Goal: Information Seeking & Learning: Compare options

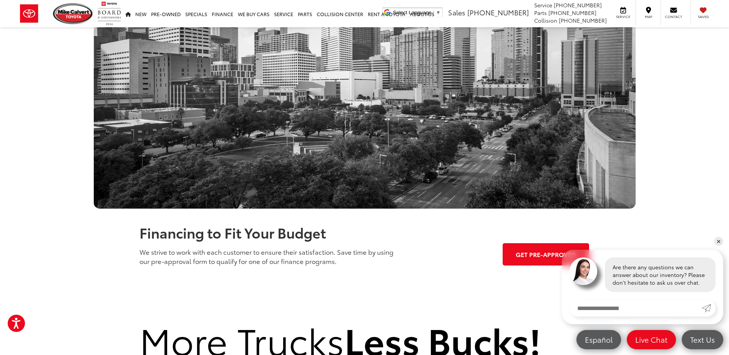
scroll to position [686, 0]
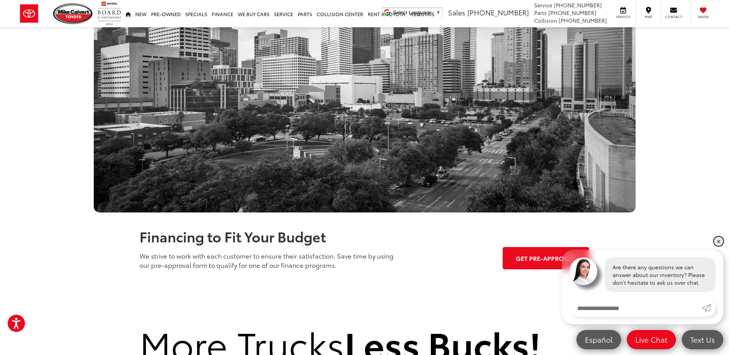
click at [720, 242] on link "✕" at bounding box center [718, 241] width 9 height 9
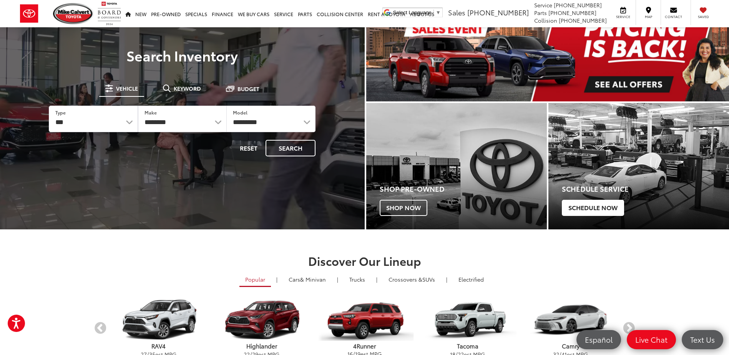
scroll to position [192, 0]
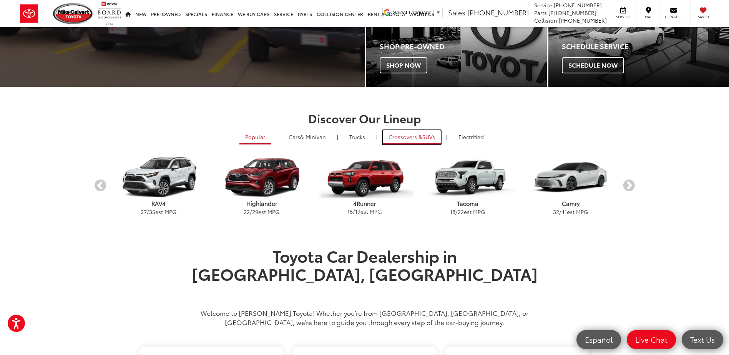
click at [393, 139] on span "Crossovers &" at bounding box center [405, 137] width 34 height 8
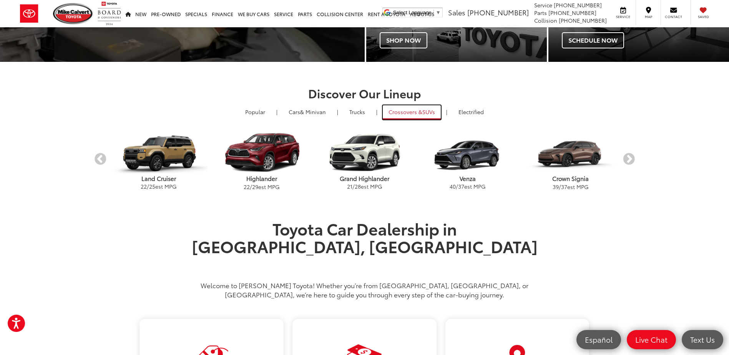
scroll to position [230, 0]
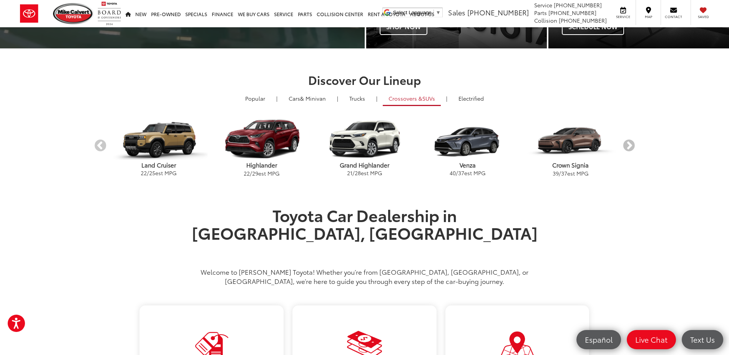
click at [629, 145] on button "Next" at bounding box center [628, 145] width 13 height 13
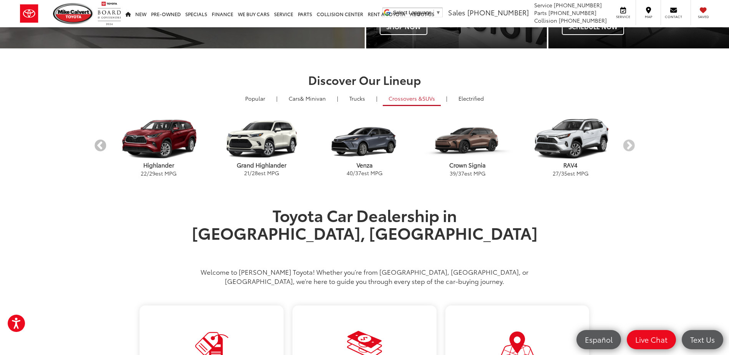
click at [102, 148] on button "Previous" at bounding box center [100, 145] width 13 height 13
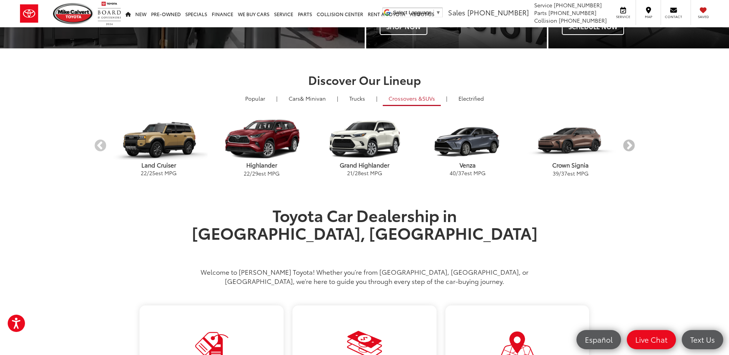
click at [626, 148] on button "Next" at bounding box center [628, 145] width 13 height 13
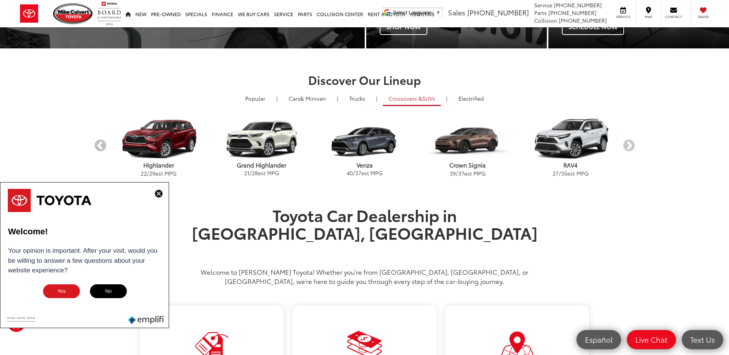
click at [99, 146] on button "Previous" at bounding box center [100, 145] width 13 height 13
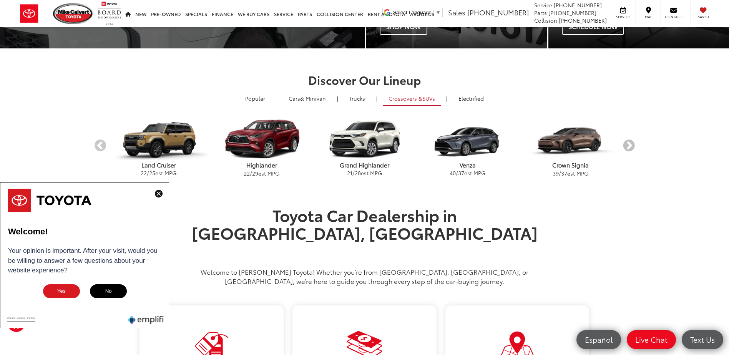
click at [630, 145] on button "Next" at bounding box center [628, 145] width 13 height 13
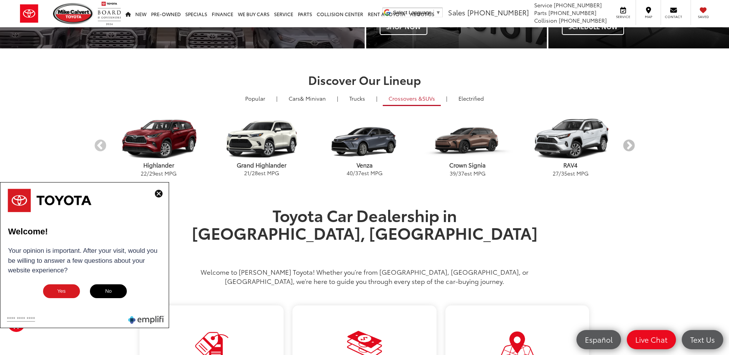
click at [630, 145] on button "Next" at bounding box center [628, 145] width 13 height 13
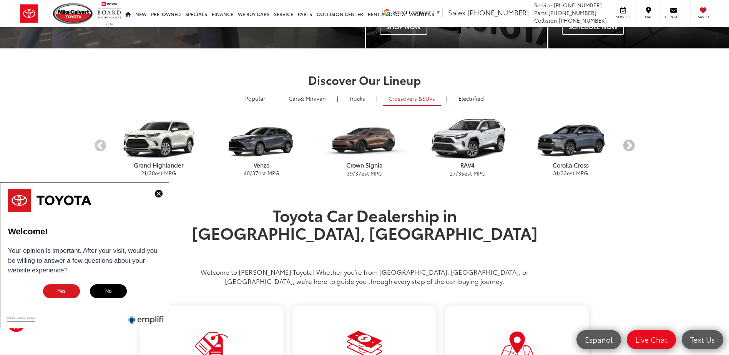
click at [628, 146] on button "Next" at bounding box center [628, 145] width 13 height 13
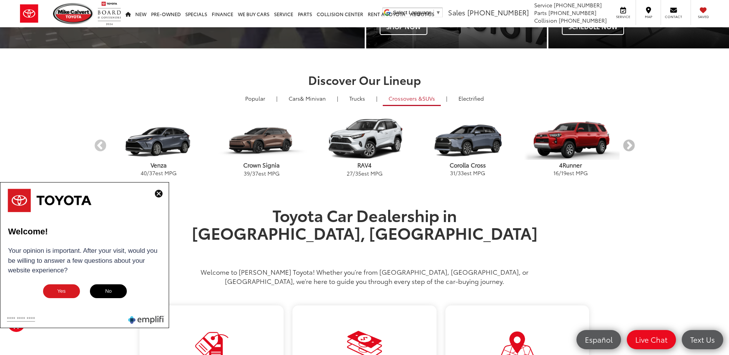
click at [628, 146] on button "Next" at bounding box center [628, 145] width 13 height 13
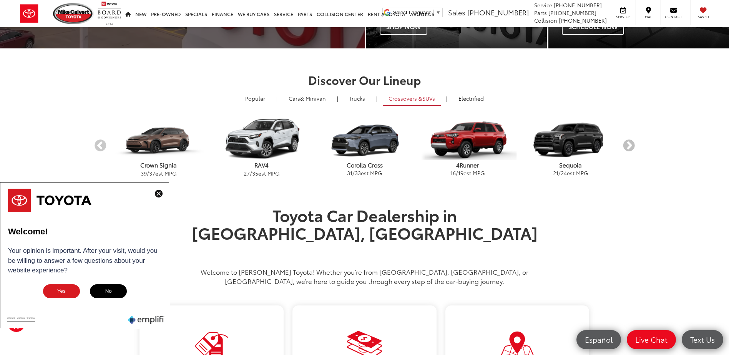
click at [628, 146] on button "Next" at bounding box center [628, 145] width 13 height 13
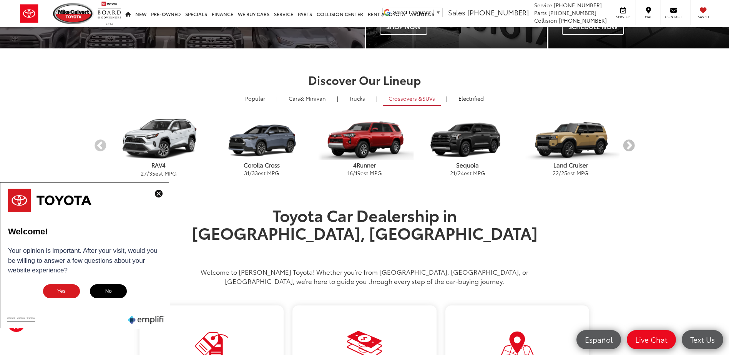
click at [628, 146] on button "Next" at bounding box center [628, 145] width 13 height 13
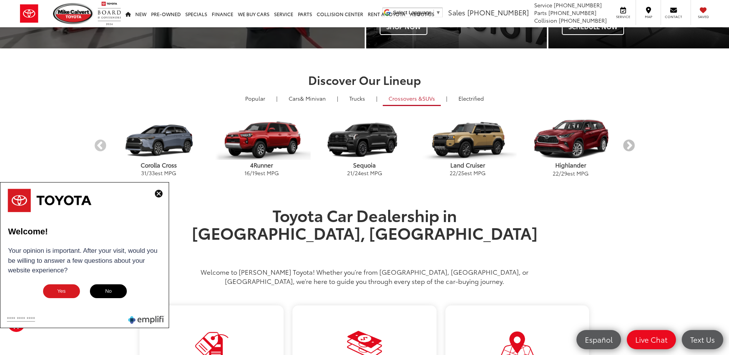
click at [628, 146] on button "Next" at bounding box center [628, 145] width 13 height 13
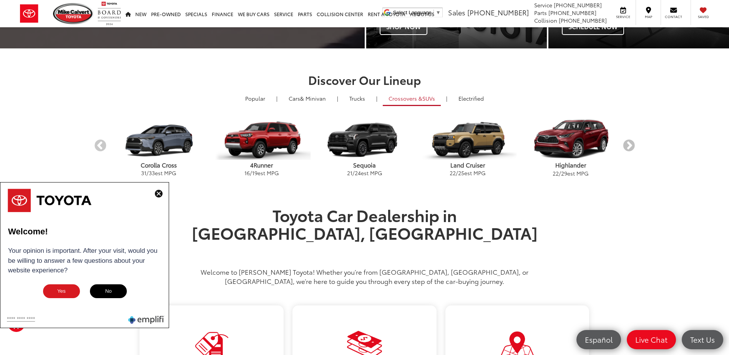
click at [628, 146] on button "Next" at bounding box center [628, 145] width 13 height 13
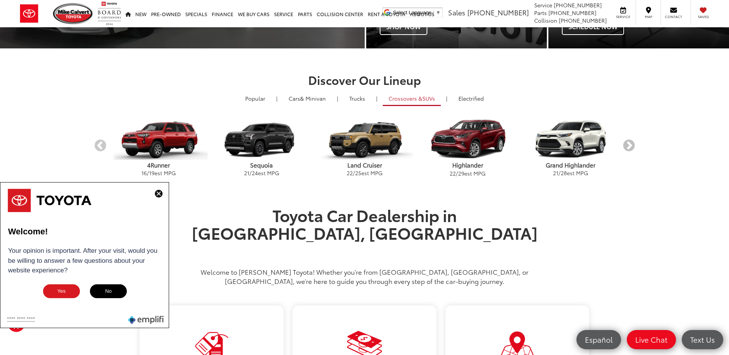
click at [628, 146] on button "Next" at bounding box center [628, 145] width 13 height 13
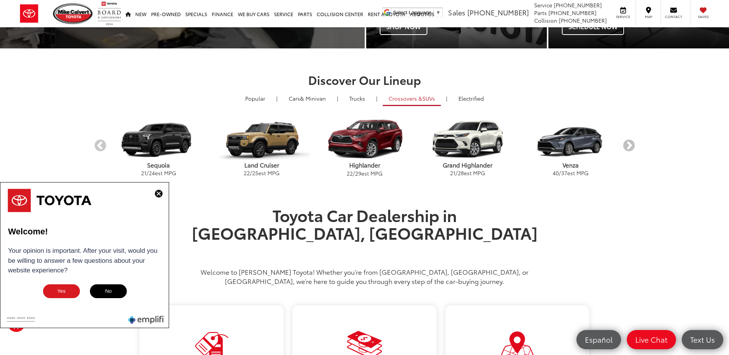
click at [628, 146] on button "Next" at bounding box center [628, 145] width 13 height 13
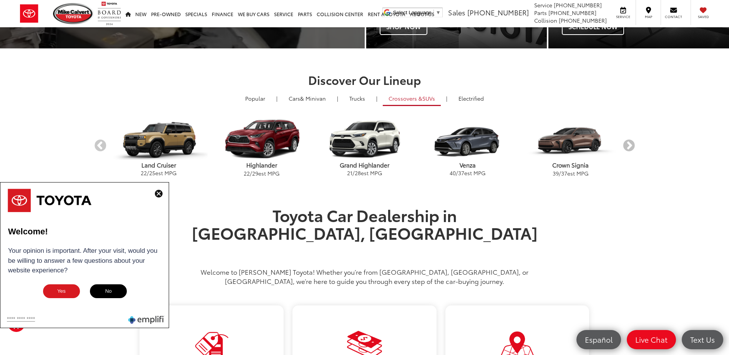
click at [628, 146] on button "Next" at bounding box center [628, 145] width 13 height 13
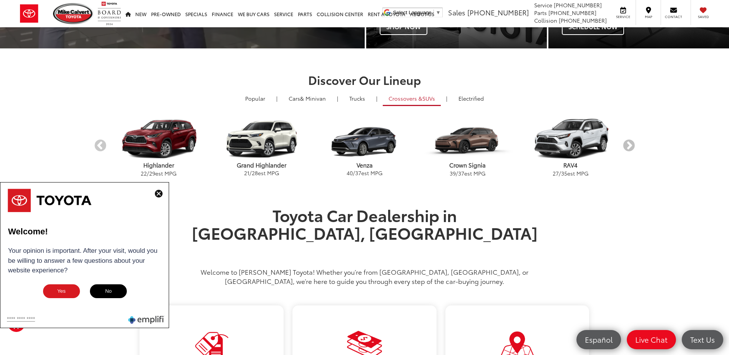
click at [628, 146] on button "Next" at bounding box center [628, 145] width 13 height 13
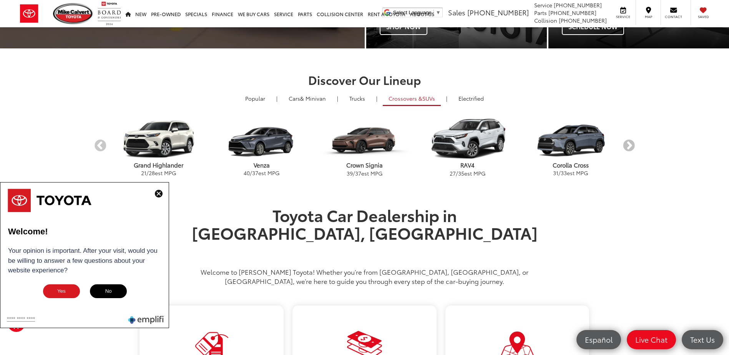
click at [628, 146] on button "Next" at bounding box center [628, 145] width 13 height 13
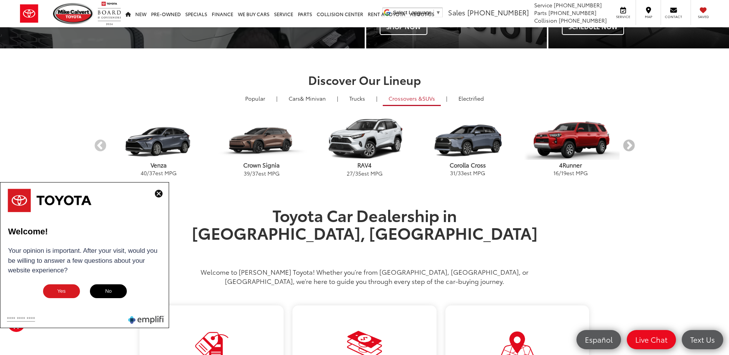
click at [626, 143] on button "Next" at bounding box center [628, 145] width 13 height 13
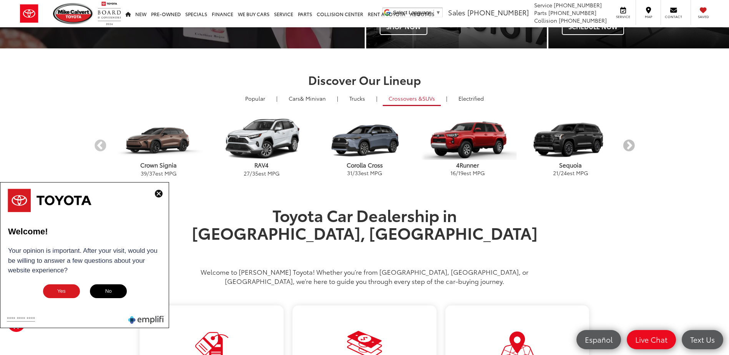
click at [626, 143] on button "Next" at bounding box center [628, 145] width 13 height 13
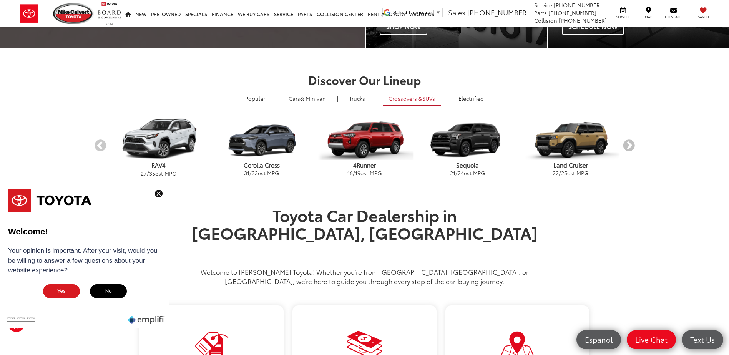
click at [626, 143] on button "Next" at bounding box center [628, 145] width 13 height 13
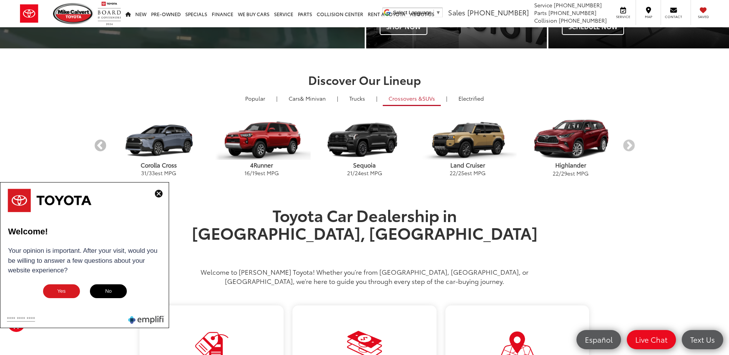
click at [98, 149] on button "Previous" at bounding box center [100, 145] width 13 height 13
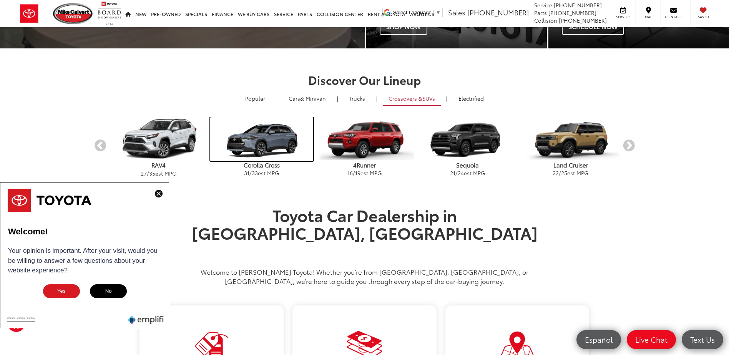
click at [255, 143] on img "carousel" at bounding box center [261, 139] width 103 height 44
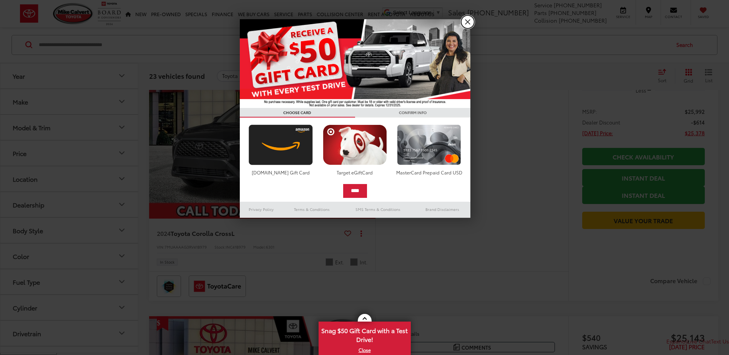
click at [464, 24] on link "X" at bounding box center [467, 21] width 13 height 13
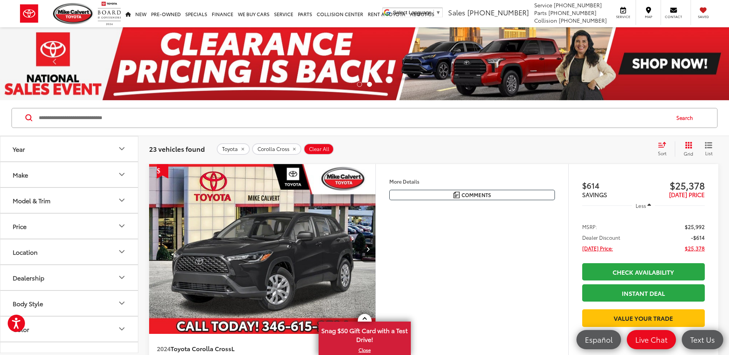
click at [56, 149] on button "Year" at bounding box center [69, 148] width 138 height 25
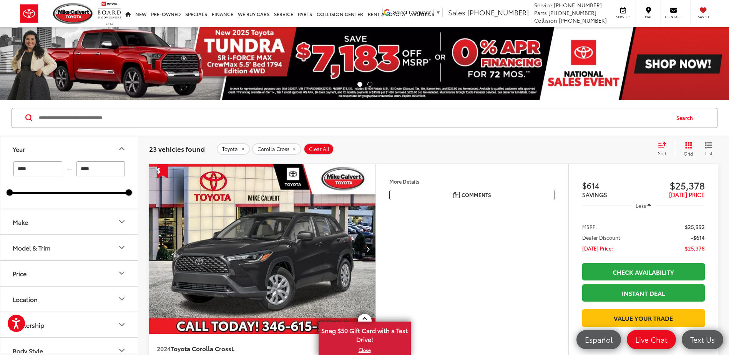
click at [48, 169] on input "****" at bounding box center [37, 168] width 49 height 15
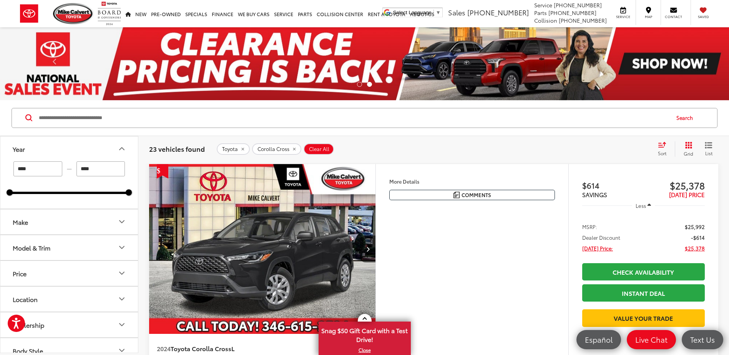
drag, startPoint x: 59, startPoint y: 168, endPoint x: -2, endPoint y: 160, distance: 60.8
type input "****"
drag, startPoint x: 86, startPoint y: 167, endPoint x: 58, endPoint y: 164, distance: 29.0
click at [58, 164] on div "**** — ****" at bounding box center [69, 168] width 119 height 15
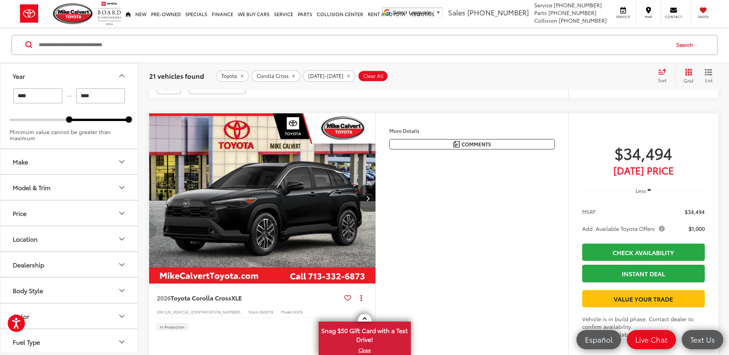
scroll to position [1613, 0]
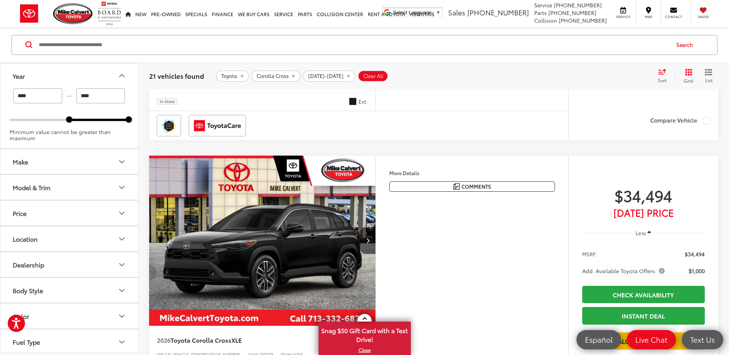
click at [95, 94] on input "****" at bounding box center [100, 95] width 49 height 15
drag, startPoint x: 95, startPoint y: 94, endPoint x: 90, endPoint y: 94, distance: 5.1
click at [90, 94] on input "****" at bounding box center [100, 95] width 49 height 15
click at [94, 94] on input "****" at bounding box center [100, 95] width 49 height 15
type input "****"
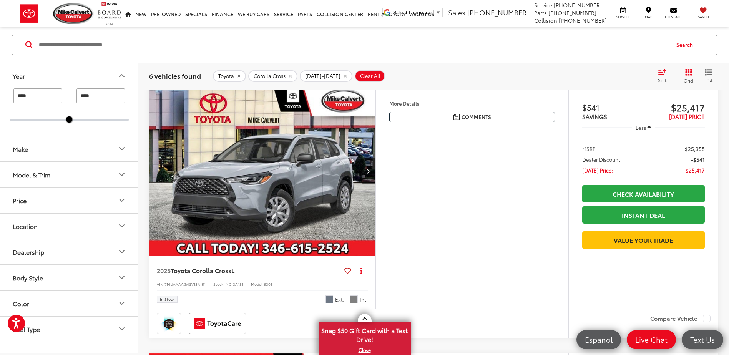
scroll to position [880, 0]
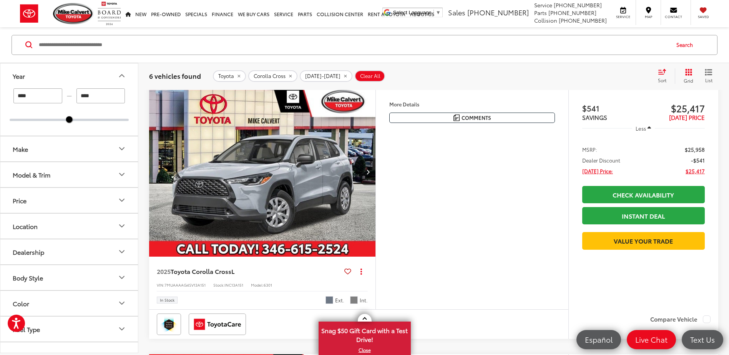
click at [258, 165] on img "2025 Toyota Corolla Cross L 0" at bounding box center [262, 172] width 227 height 171
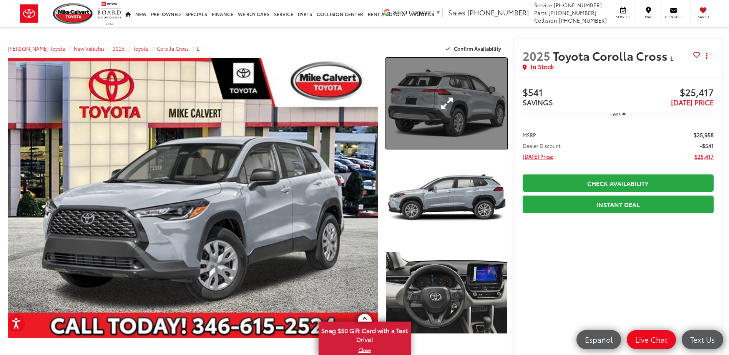
click at [449, 102] on link "Expand Photo 1" at bounding box center [446, 103] width 121 height 91
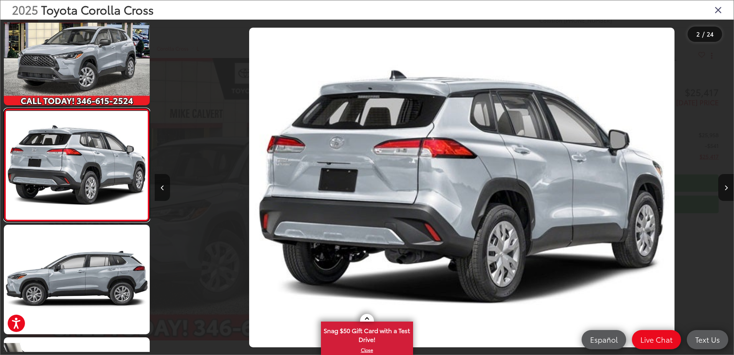
scroll to position [0, 579]
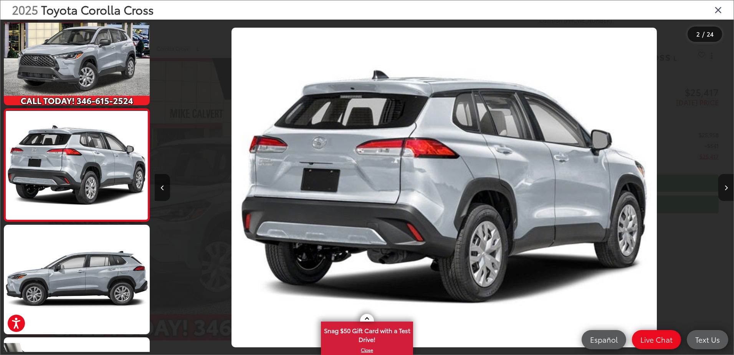
click at [726, 187] on icon "Next image" at bounding box center [726, 187] width 3 height 5
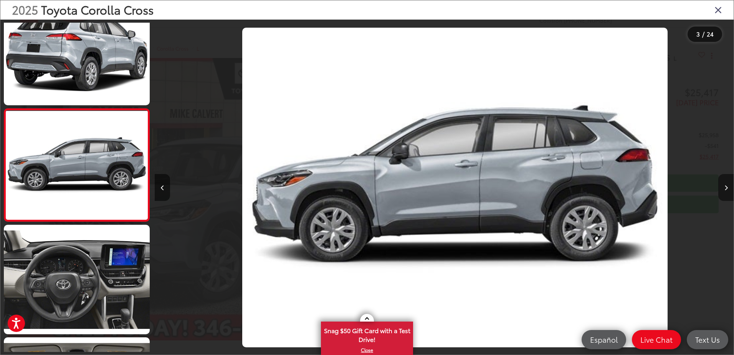
scroll to position [0, 1158]
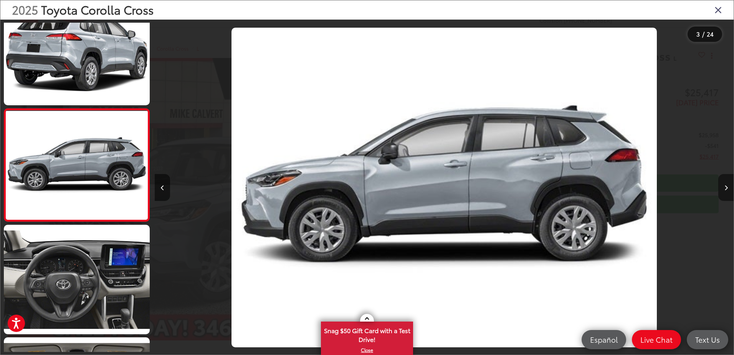
click at [726, 187] on icon "Next image" at bounding box center [726, 187] width 3 height 5
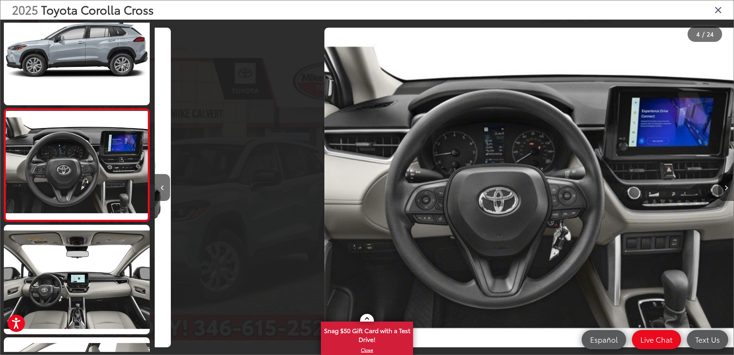
scroll to position [0, 1738]
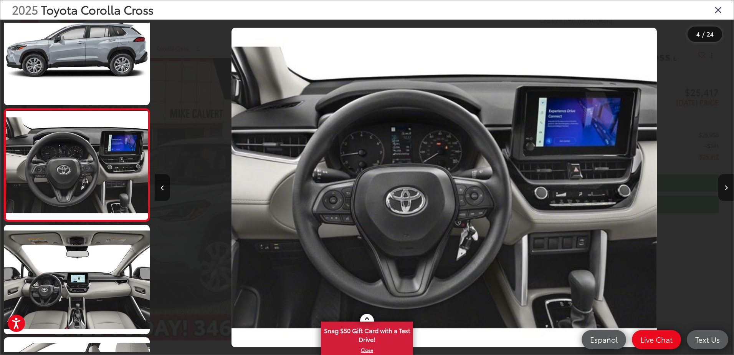
click at [726, 187] on icon "Next image" at bounding box center [726, 187] width 3 height 5
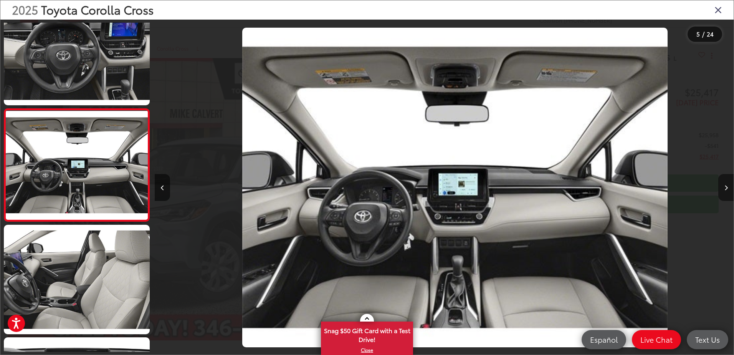
scroll to position [0, 2317]
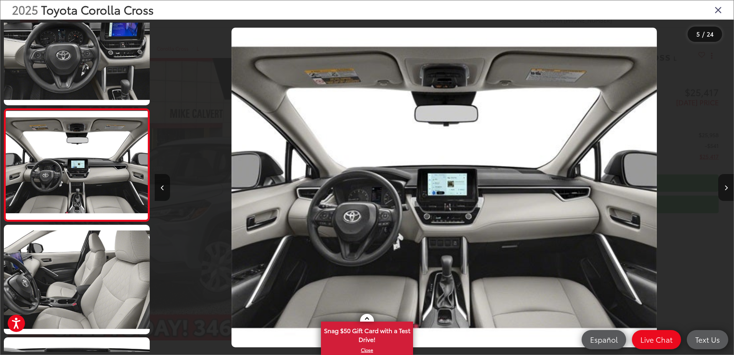
click at [726, 187] on icon "Next image" at bounding box center [726, 187] width 3 height 5
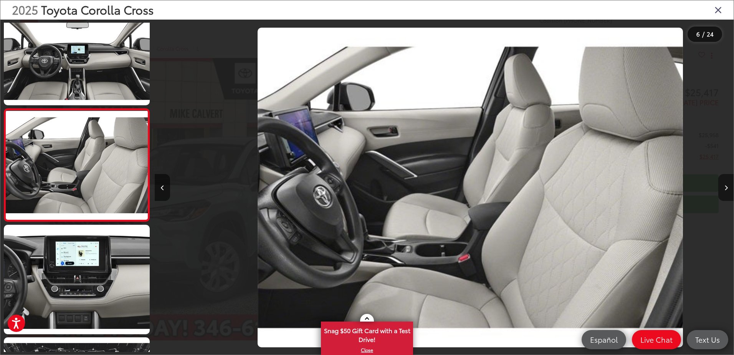
scroll to position [0, 2896]
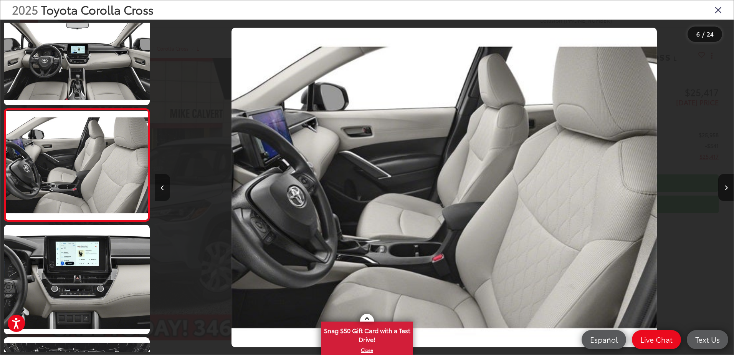
click at [162, 191] on button "Previous image" at bounding box center [162, 187] width 15 height 27
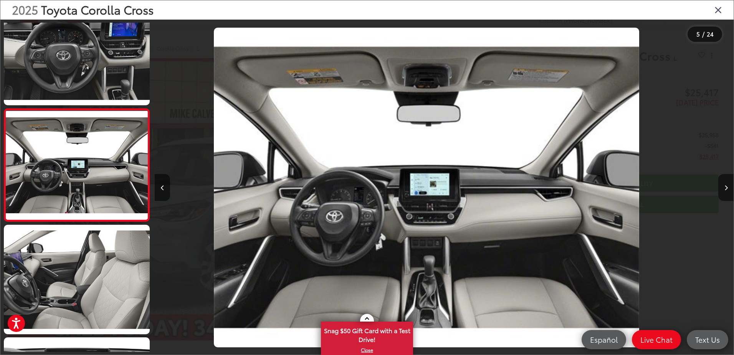
scroll to position [0, 2317]
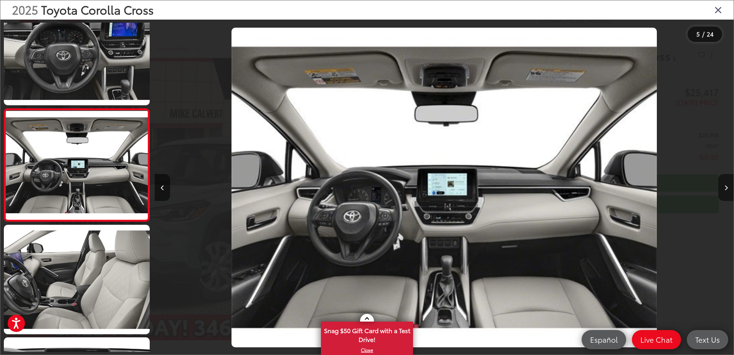
click at [725, 183] on button "Next image" at bounding box center [726, 187] width 15 height 27
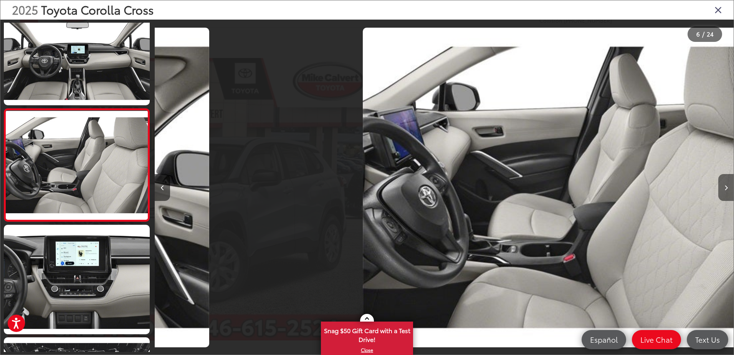
scroll to position [0, 2896]
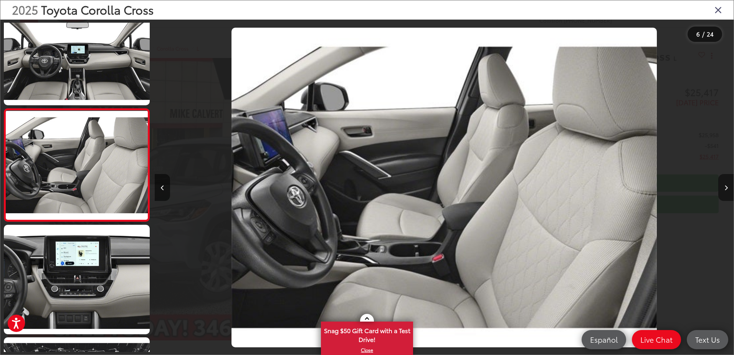
click at [726, 185] on button "Next image" at bounding box center [726, 187] width 15 height 27
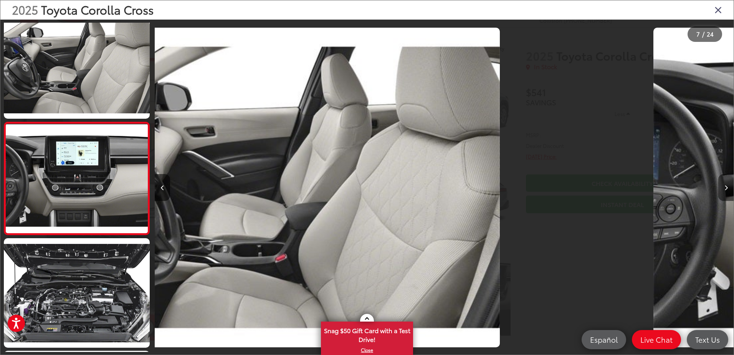
scroll to position [0, 0]
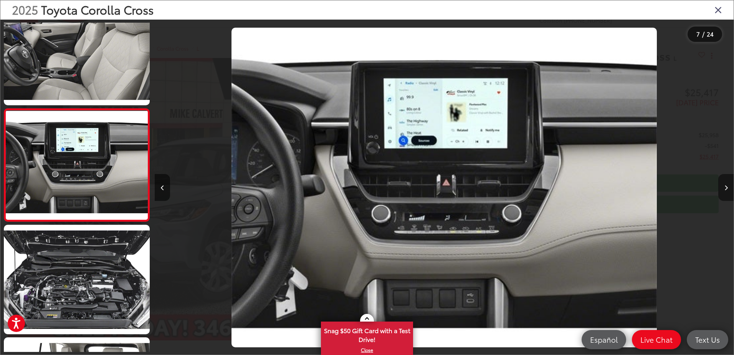
click at [723, 185] on button "Next image" at bounding box center [726, 187] width 15 height 27
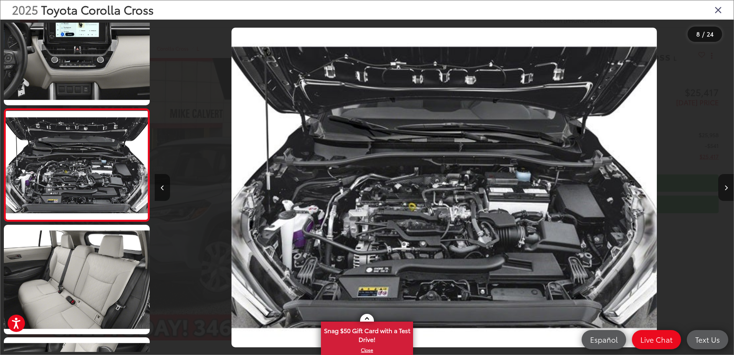
click at [723, 185] on button "Next image" at bounding box center [726, 187] width 15 height 27
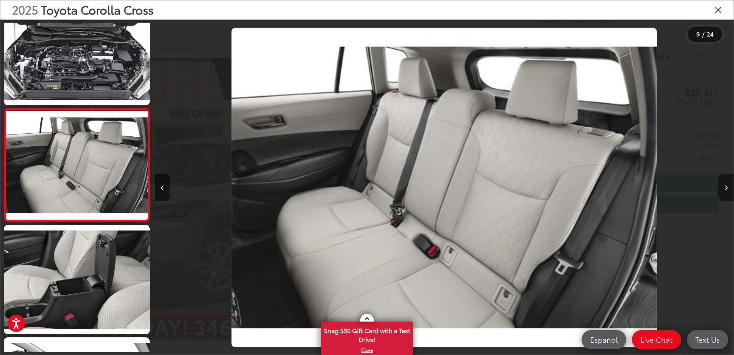
click at [723, 185] on button "Next image" at bounding box center [726, 187] width 15 height 27
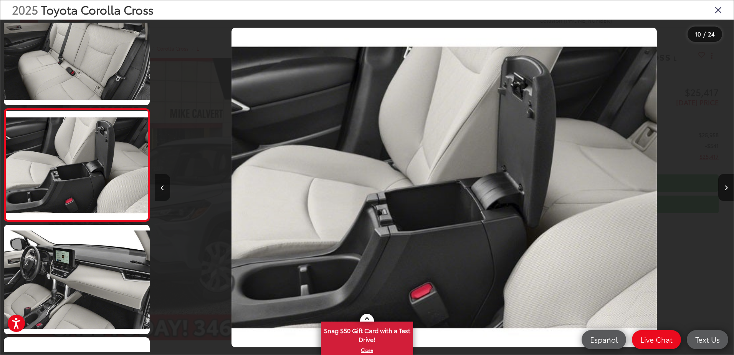
click at [167, 178] on button "Previous image" at bounding box center [162, 187] width 15 height 27
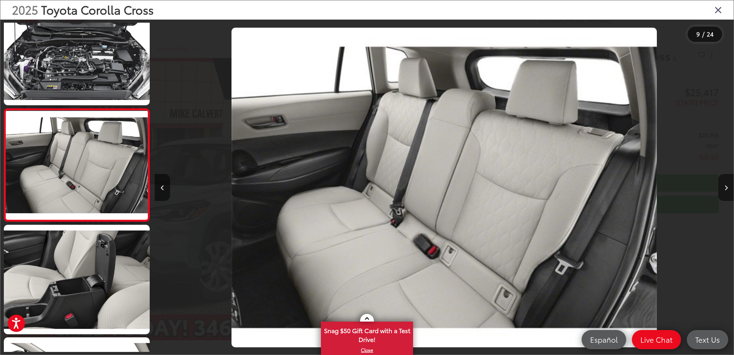
click at [728, 181] on button "Next image" at bounding box center [726, 187] width 15 height 27
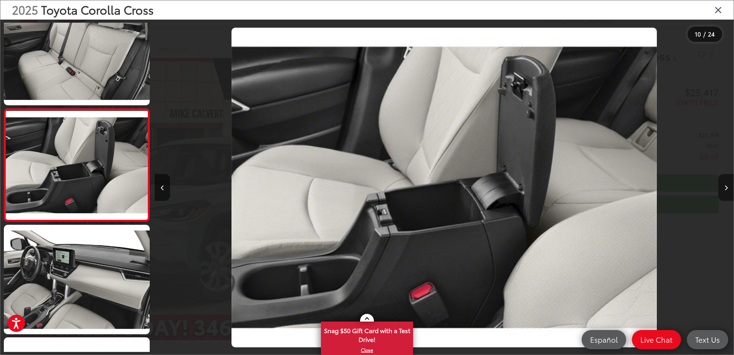
click at [728, 181] on button "Next image" at bounding box center [726, 187] width 15 height 27
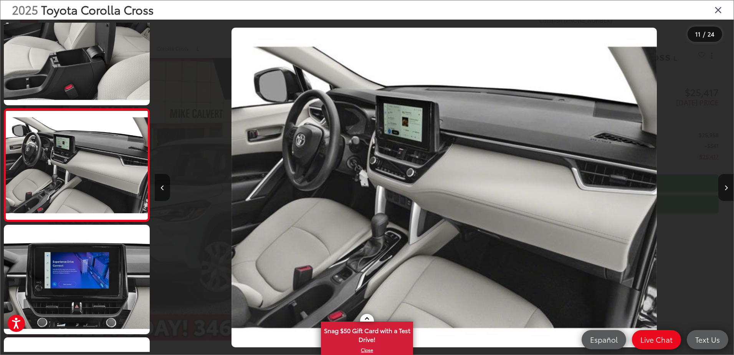
click at [728, 181] on button "Next image" at bounding box center [726, 187] width 15 height 27
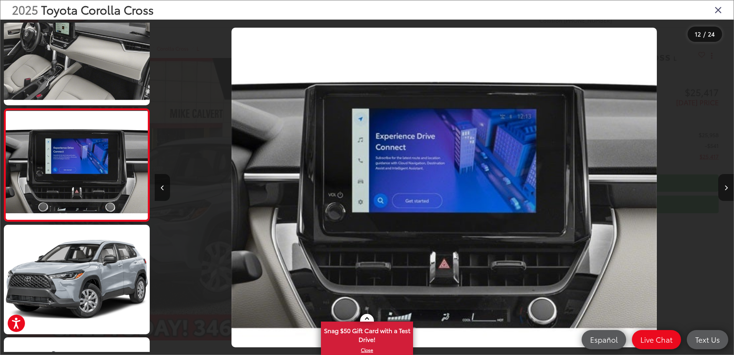
click at [728, 181] on button "Next image" at bounding box center [726, 187] width 15 height 27
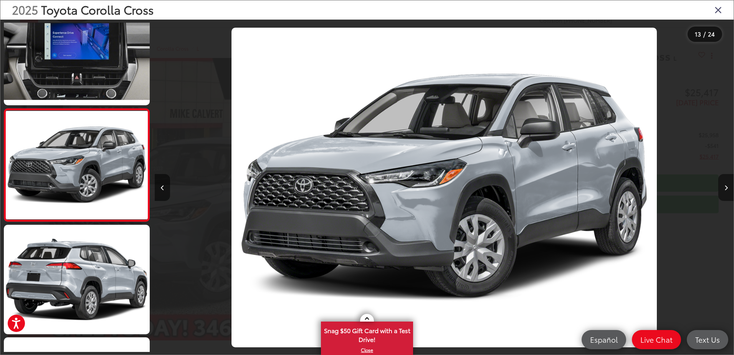
click at [728, 181] on button "Next image" at bounding box center [726, 187] width 15 height 27
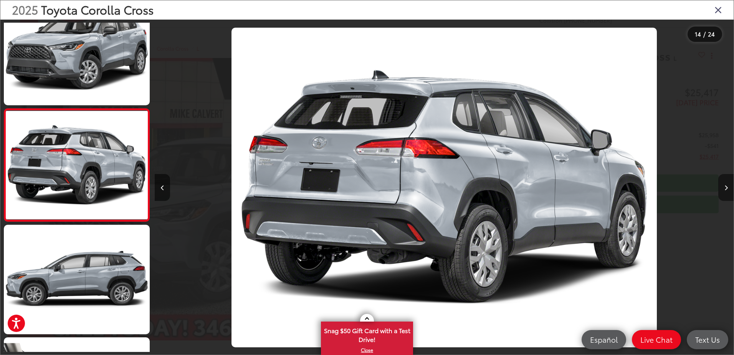
click at [728, 181] on button "Next image" at bounding box center [726, 187] width 15 height 27
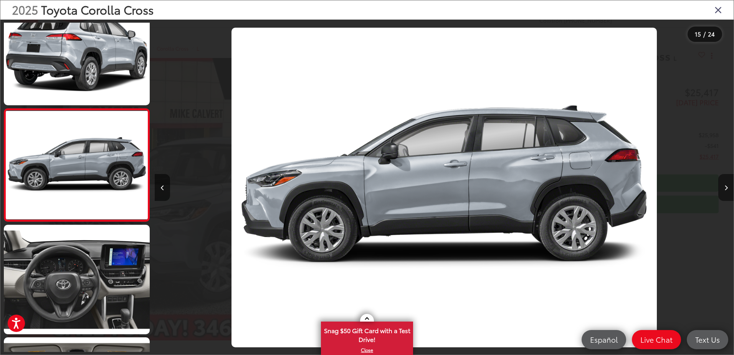
click at [728, 181] on button "Next image" at bounding box center [726, 187] width 15 height 27
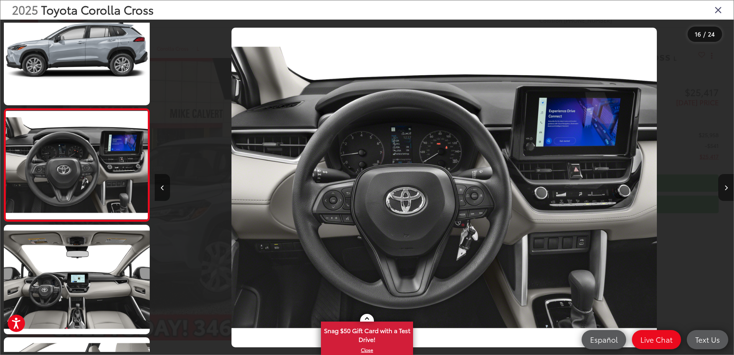
click at [728, 181] on button "Next image" at bounding box center [726, 187] width 15 height 27
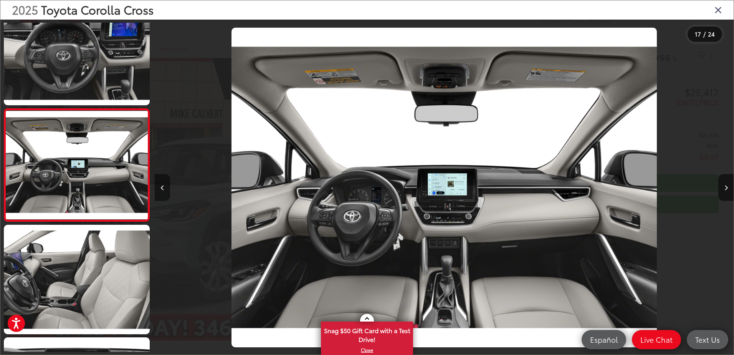
click at [162, 185] on icon "Previous image" at bounding box center [162, 187] width 3 height 5
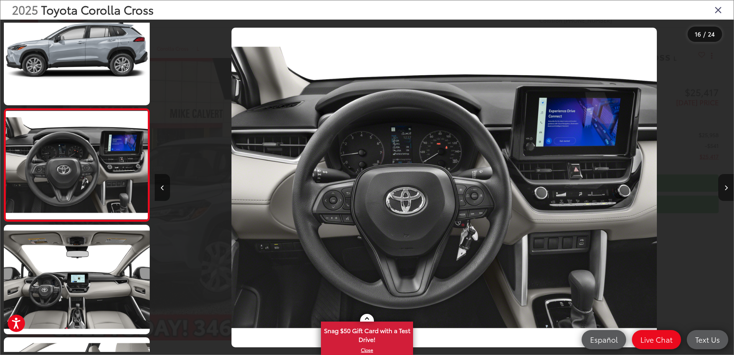
click at [724, 189] on button "Next image" at bounding box center [726, 187] width 15 height 27
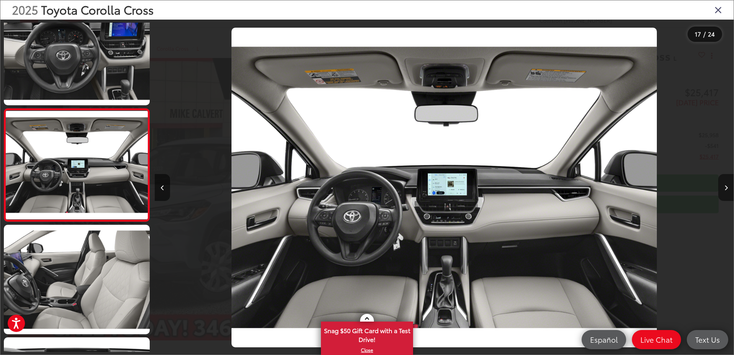
click at [724, 189] on button "Next image" at bounding box center [726, 187] width 15 height 27
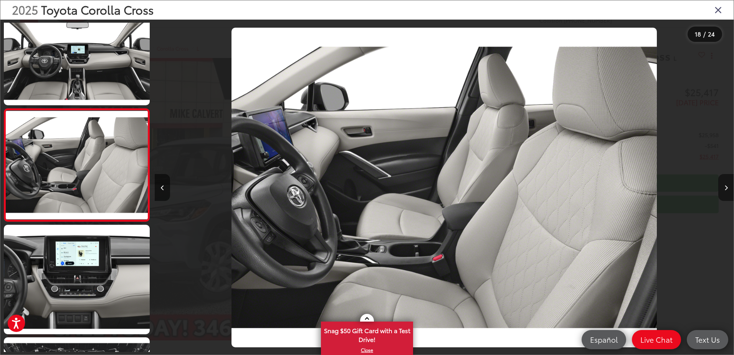
click at [724, 189] on button "Next image" at bounding box center [726, 187] width 15 height 27
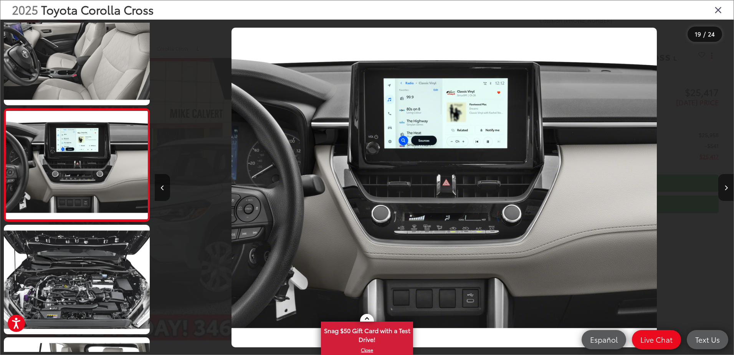
click at [725, 189] on icon "Next image" at bounding box center [726, 187] width 3 height 5
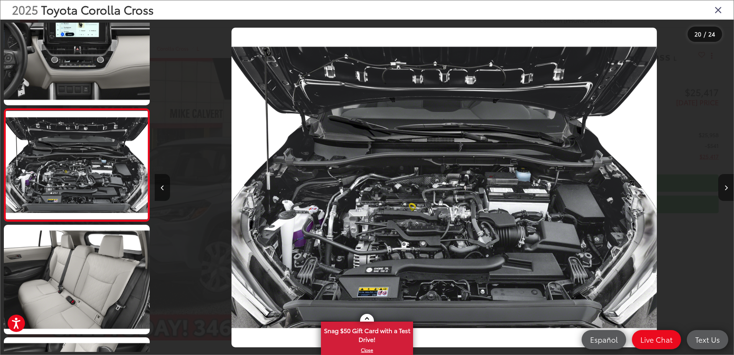
click at [725, 189] on icon "Next image" at bounding box center [726, 187] width 3 height 5
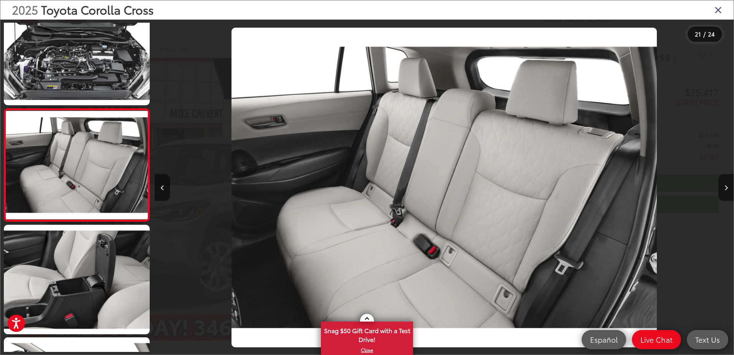
click at [719, 12] on icon "Close gallery" at bounding box center [719, 10] width 8 height 10
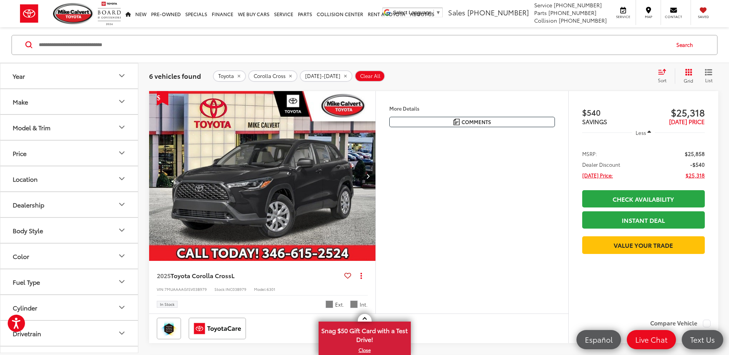
scroll to position [111, 0]
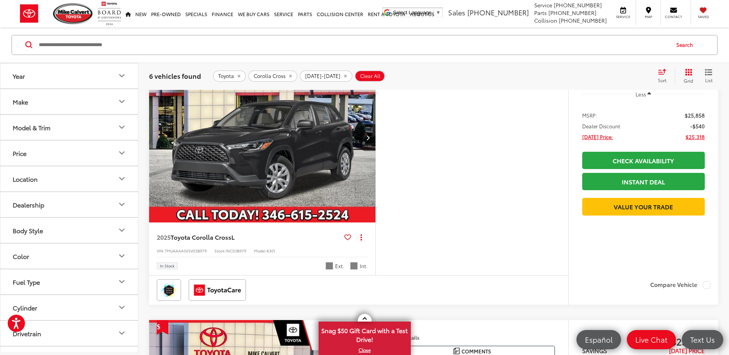
click at [288, 155] on img "2025 Toyota Corolla Cross L 0" at bounding box center [262, 138] width 227 height 171
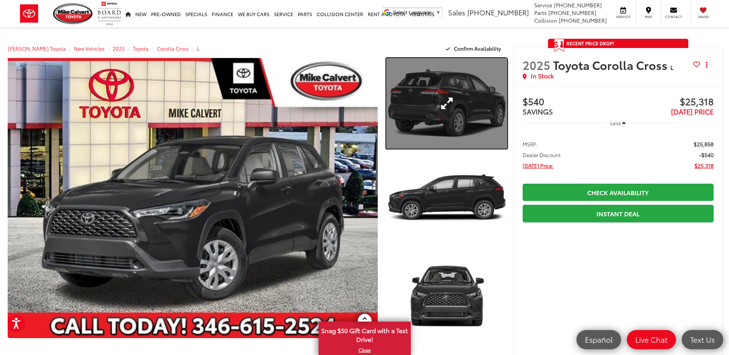
click at [439, 117] on link "Expand Photo 1" at bounding box center [446, 103] width 121 height 91
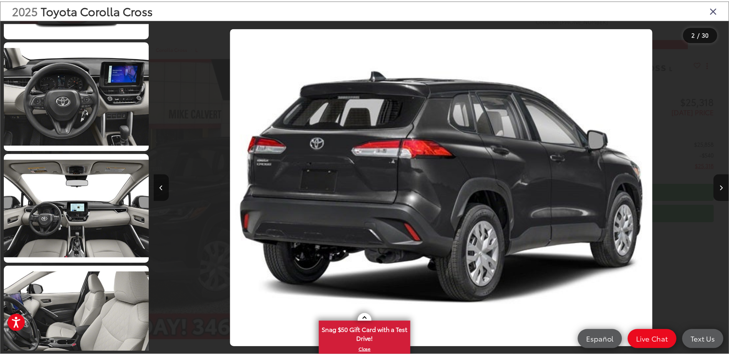
scroll to position [680, 0]
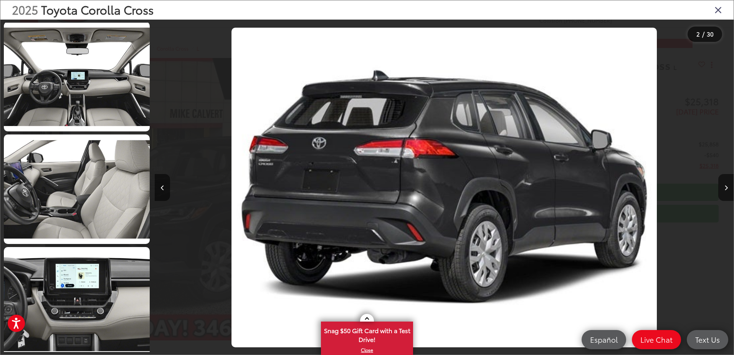
click at [721, 10] on icon "Close gallery" at bounding box center [719, 10] width 8 height 10
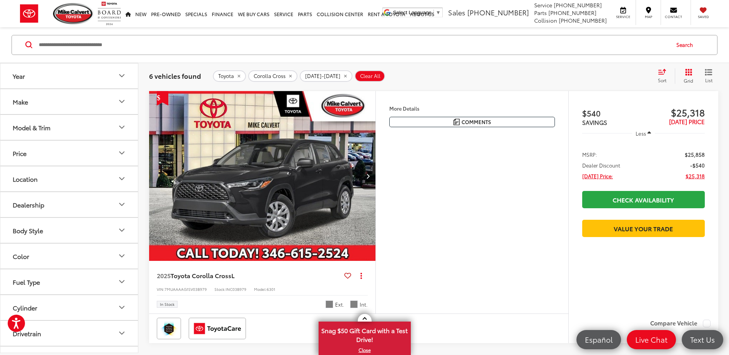
click at [49, 80] on button "Year" at bounding box center [69, 75] width 138 height 25
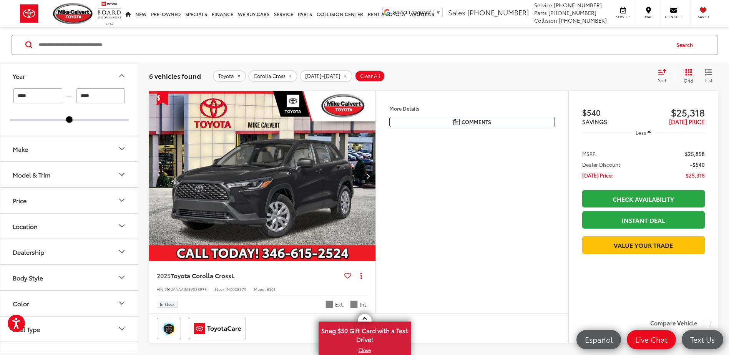
click at [62, 149] on button "Make" at bounding box center [69, 148] width 138 height 25
click at [71, 226] on button "Model & Trim" at bounding box center [69, 223] width 138 height 25
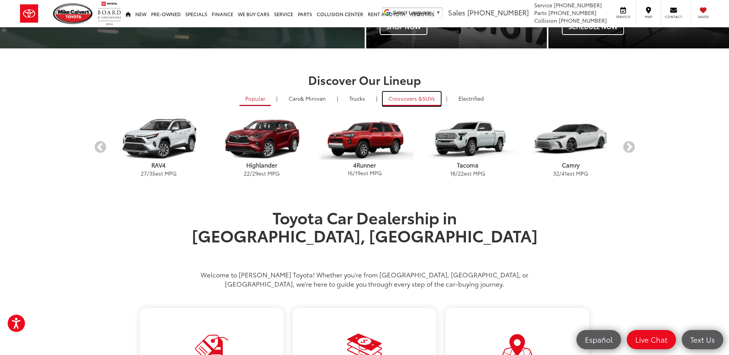
click at [409, 101] on span "Crossovers &" at bounding box center [405, 98] width 34 height 8
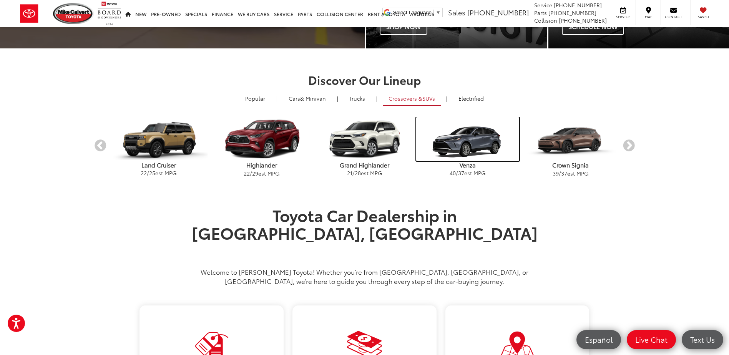
click at [460, 145] on img "carousel" at bounding box center [467, 139] width 103 height 44
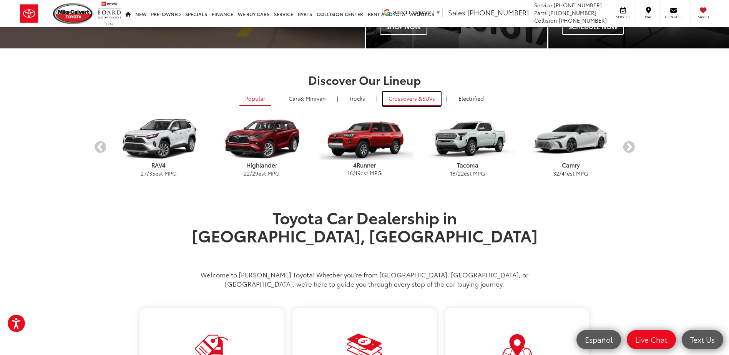
click at [403, 97] on span "Crossovers &" at bounding box center [405, 98] width 34 height 8
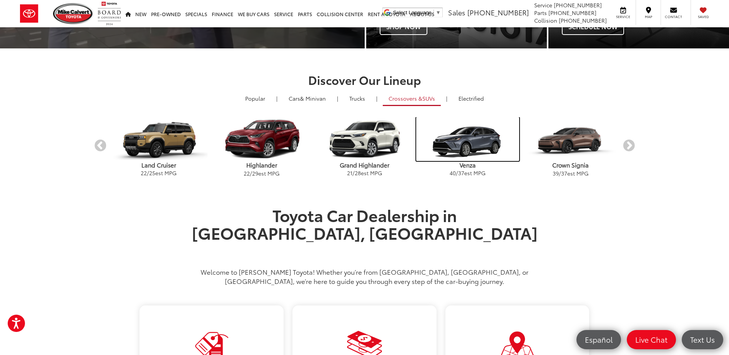
click at [469, 149] on img "carousel" at bounding box center [467, 139] width 103 height 44
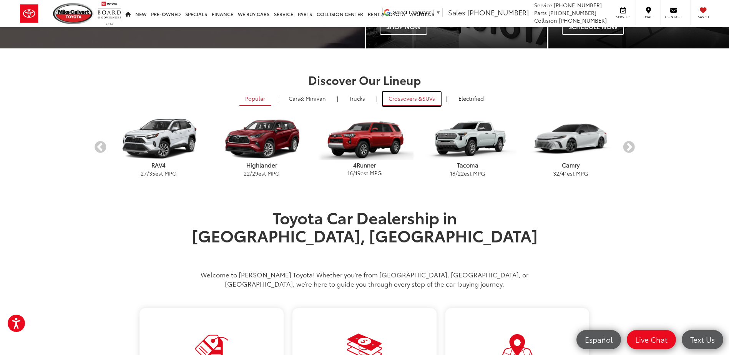
click at [410, 96] on span "Crossovers &" at bounding box center [405, 98] width 34 height 8
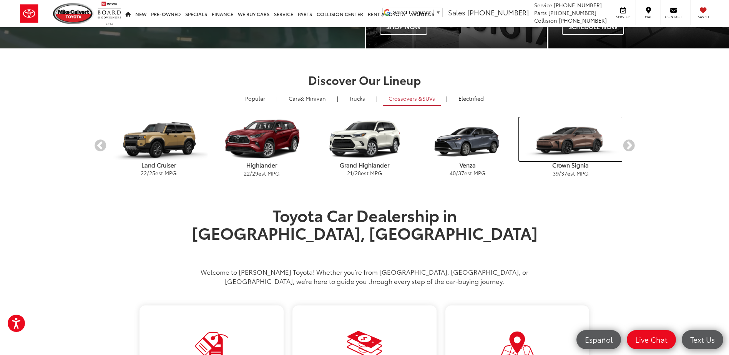
click at [573, 141] on img "carousel" at bounding box center [570, 139] width 103 height 44
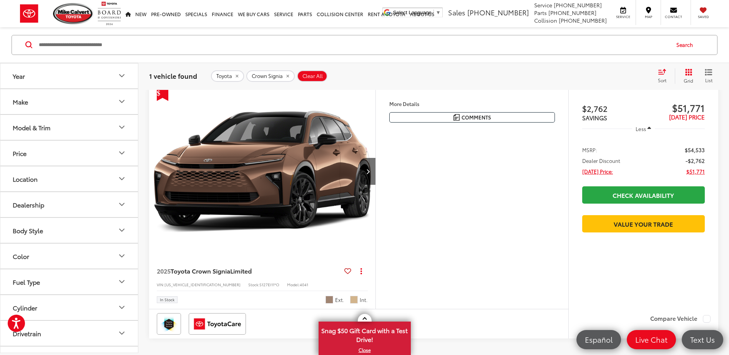
scroll to position [77, 0]
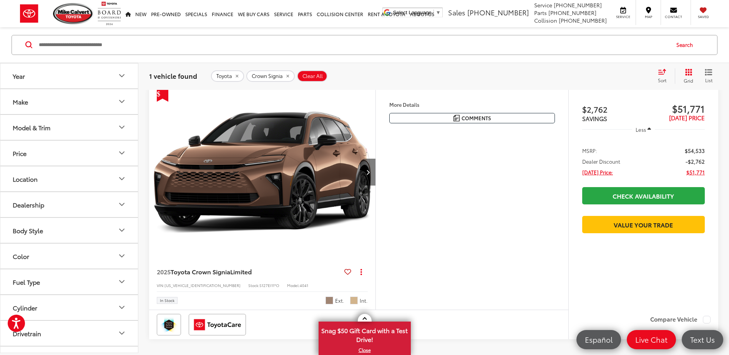
click at [367, 171] on icon "Next image" at bounding box center [367, 171] width 3 height 5
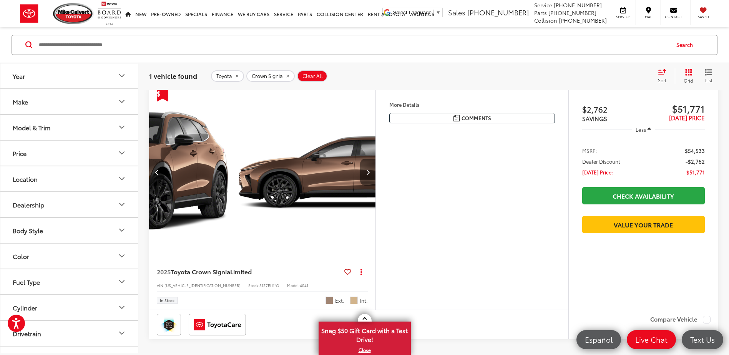
scroll to position [0, 227]
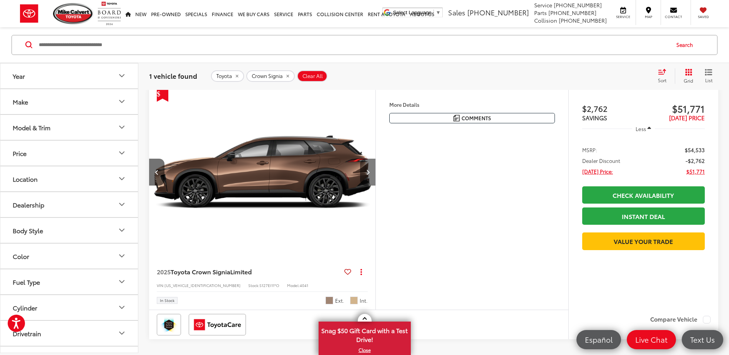
click at [367, 171] on icon "Next image" at bounding box center [367, 171] width 3 height 5
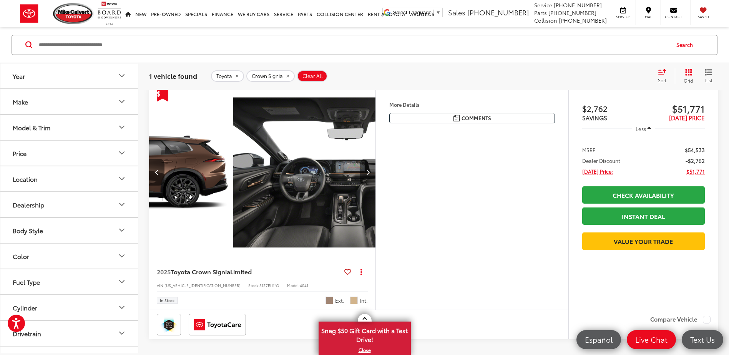
scroll to position [0, 455]
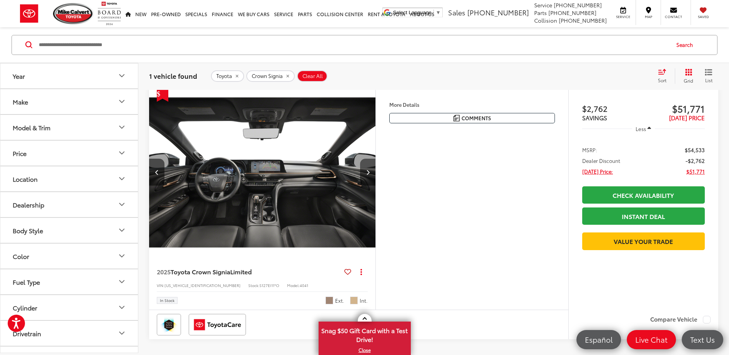
click at [367, 171] on icon "Next image" at bounding box center [367, 171] width 3 height 5
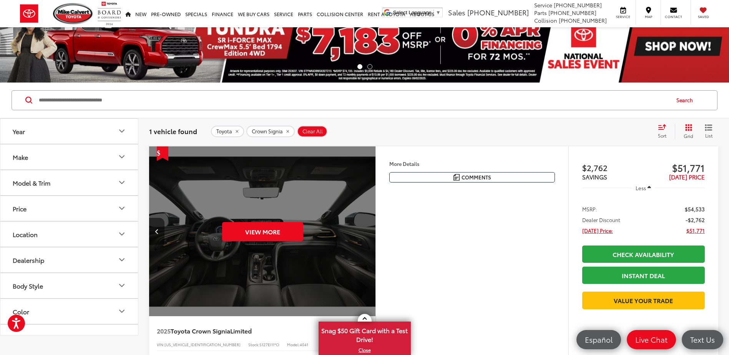
scroll to position [0, 0]
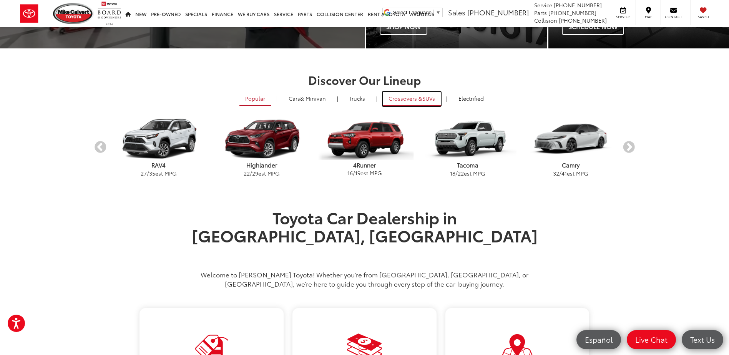
click at [417, 97] on span "Crossovers &" at bounding box center [405, 98] width 34 height 8
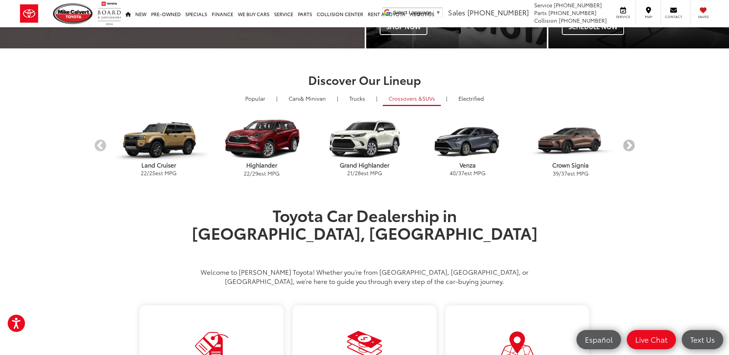
click at [630, 142] on button "Next" at bounding box center [628, 145] width 13 height 13
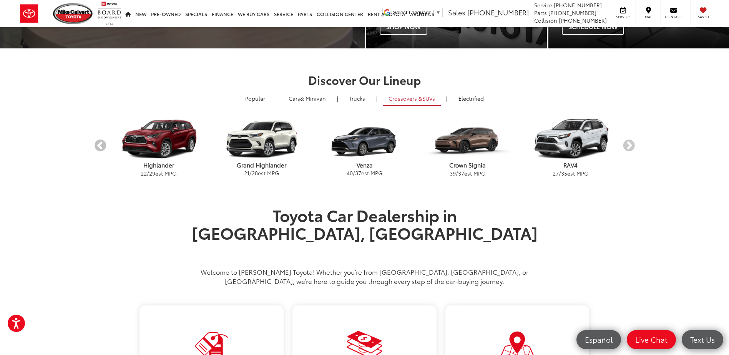
click at [101, 146] on button "Previous" at bounding box center [100, 145] width 13 height 13
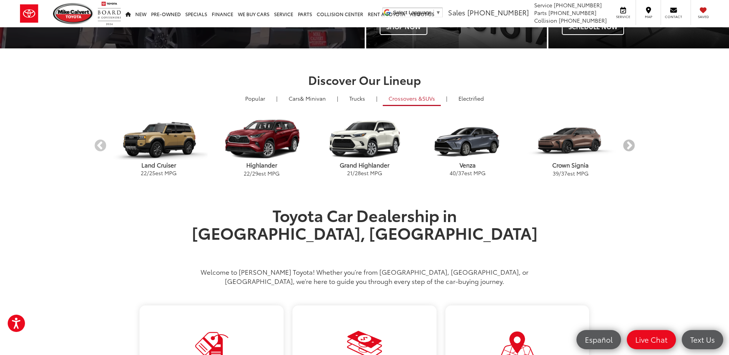
click at [628, 147] on button "Next" at bounding box center [628, 145] width 13 height 13
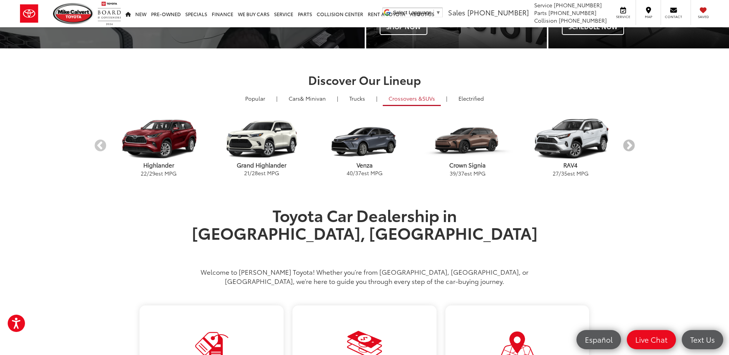
click at [627, 143] on button "Next" at bounding box center [628, 145] width 13 height 13
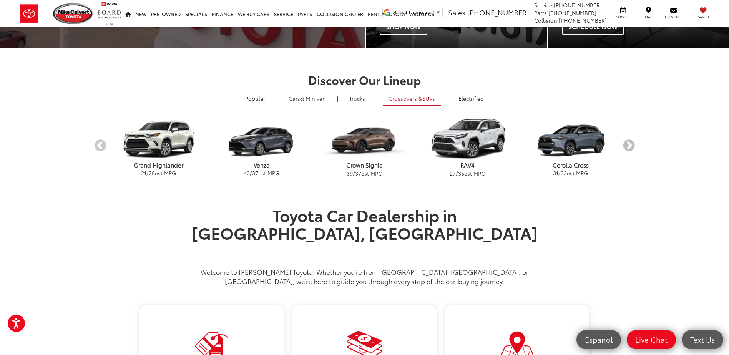
click at [627, 143] on button "Next" at bounding box center [628, 145] width 13 height 13
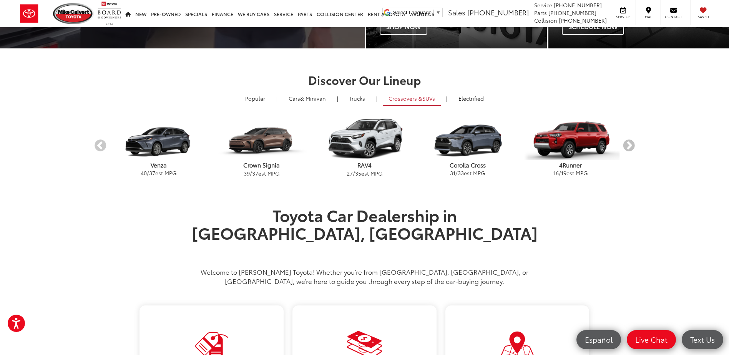
click at [627, 143] on button "Next" at bounding box center [628, 145] width 13 height 13
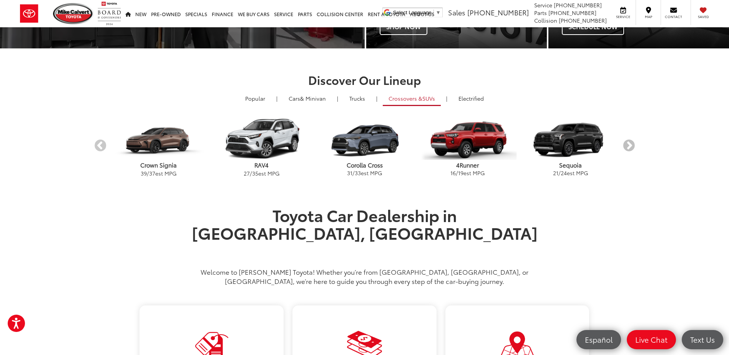
click at [627, 143] on button "Next" at bounding box center [628, 145] width 13 height 13
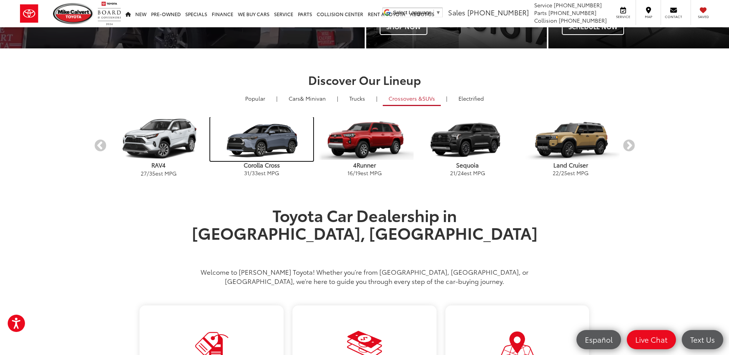
click at [257, 145] on img "carousel" at bounding box center [261, 139] width 103 height 44
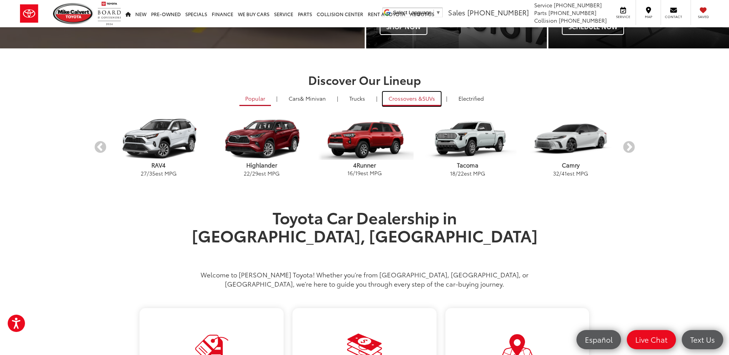
click at [398, 96] on span "Crossovers &" at bounding box center [405, 98] width 34 height 8
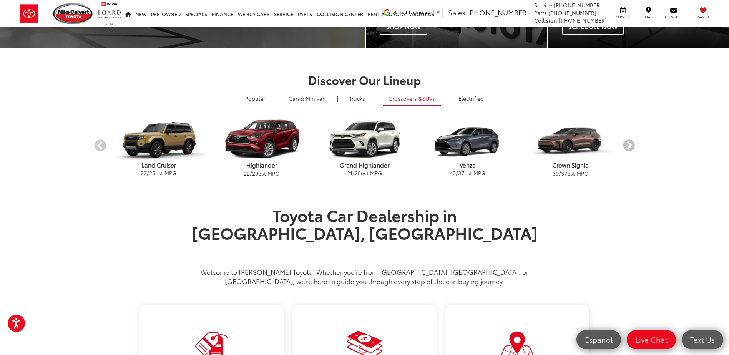
click at [631, 146] on button "Next" at bounding box center [628, 145] width 13 height 13
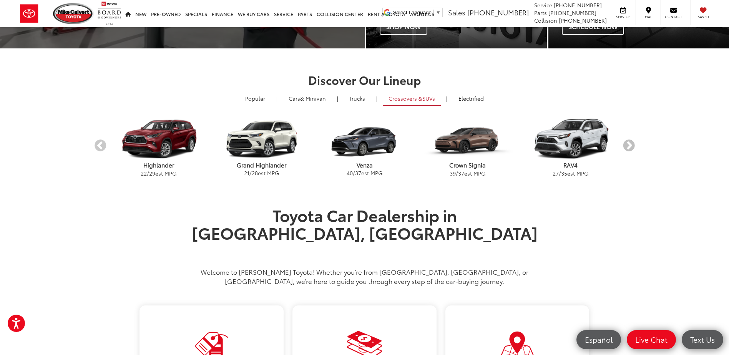
click at [630, 146] on button "Next" at bounding box center [628, 145] width 13 height 13
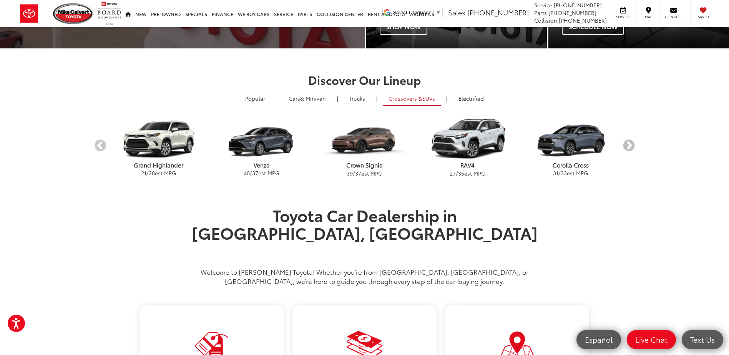
click at [630, 146] on button "Next" at bounding box center [628, 145] width 13 height 13
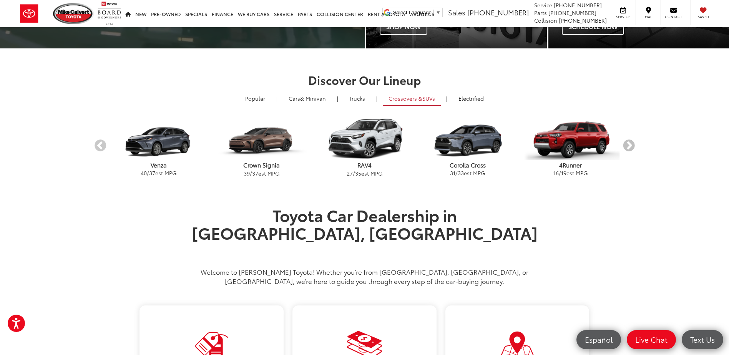
click at [630, 146] on button "Next" at bounding box center [628, 145] width 13 height 13
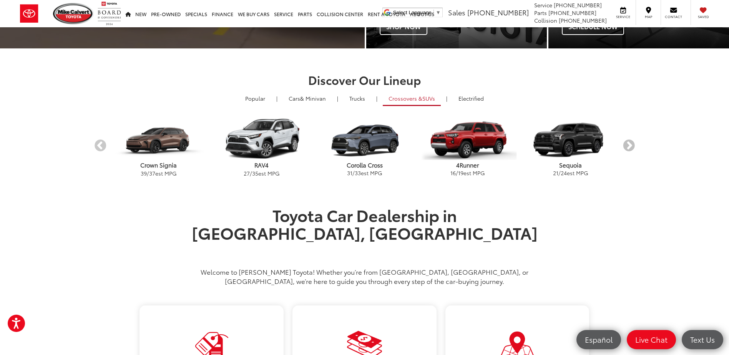
click at [630, 146] on button "Next" at bounding box center [628, 145] width 13 height 13
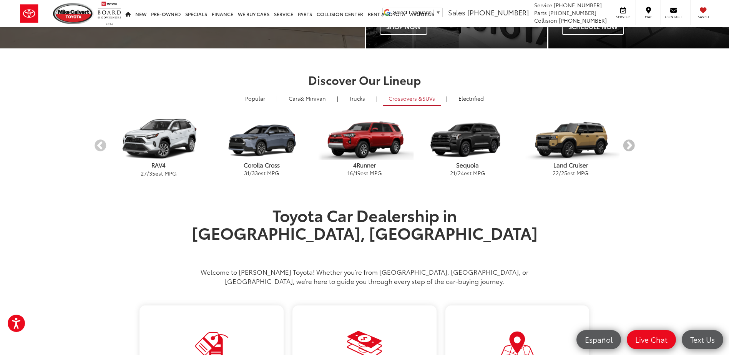
click at [630, 146] on button "Next" at bounding box center [628, 145] width 13 height 13
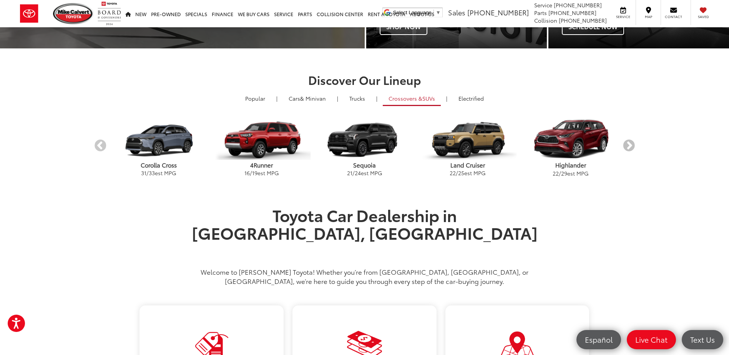
click at [630, 146] on button "Next" at bounding box center [628, 145] width 13 height 13
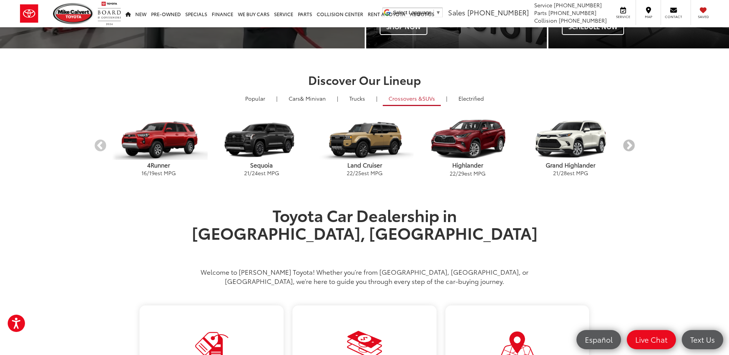
click at [630, 146] on button "Next" at bounding box center [628, 145] width 13 height 13
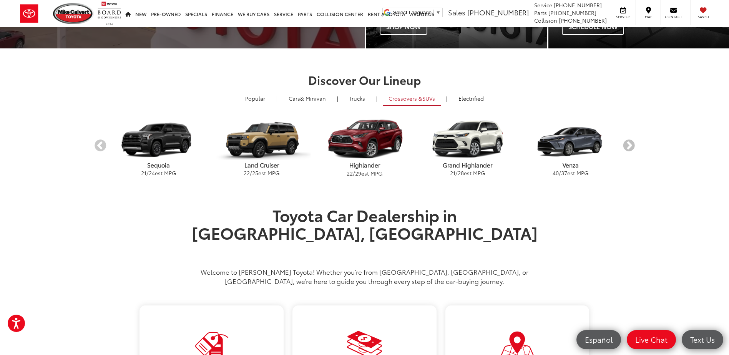
click at [630, 146] on button "Next" at bounding box center [628, 145] width 13 height 13
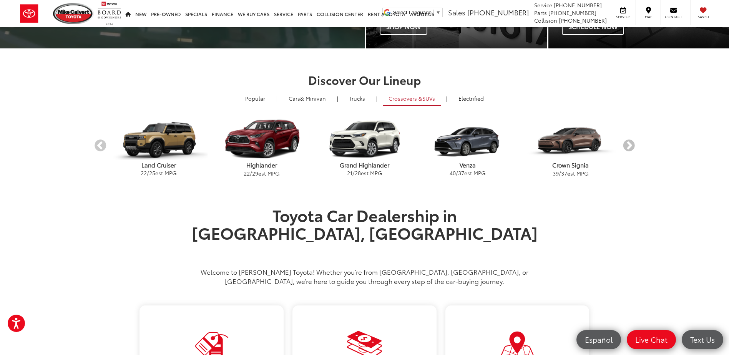
click at [630, 146] on button "Next" at bounding box center [628, 145] width 13 height 13
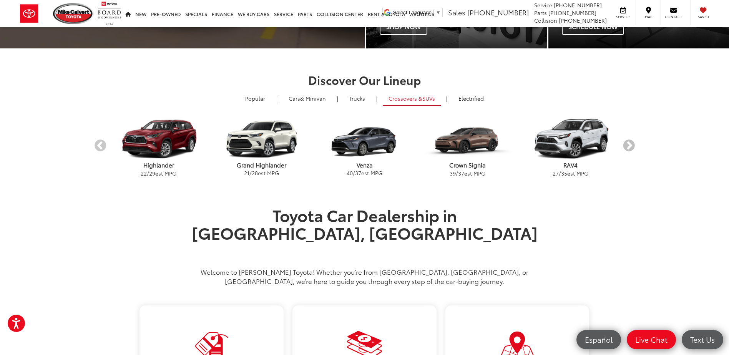
click at [630, 146] on button "Next" at bounding box center [628, 145] width 13 height 13
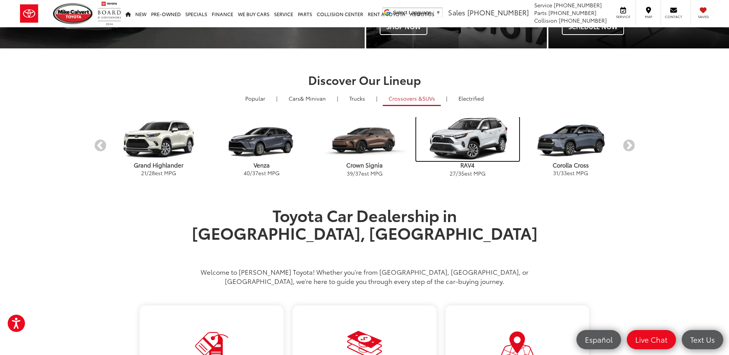
click at [472, 142] on img "carousel" at bounding box center [467, 139] width 103 height 44
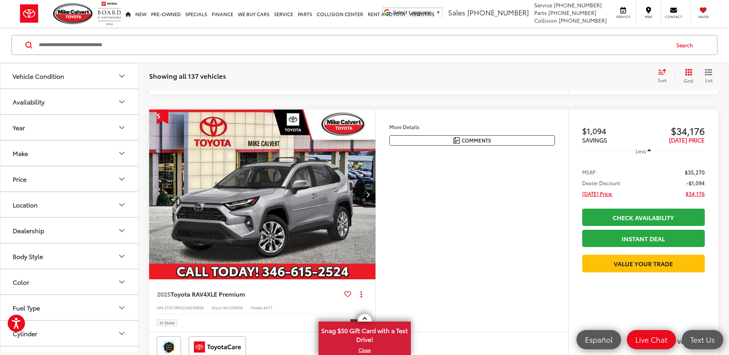
scroll to position [384, 0]
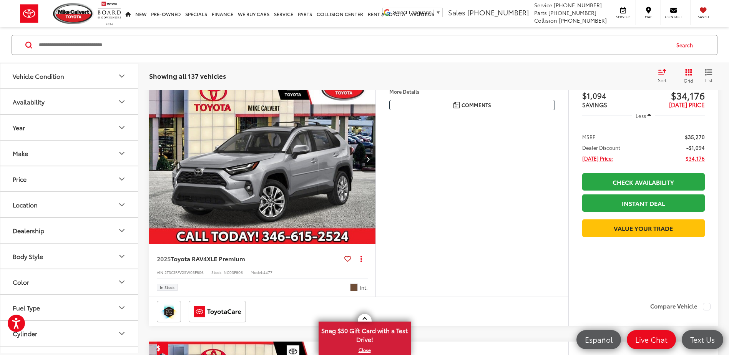
click at [110, 76] on button "Vehicle Condition" at bounding box center [69, 75] width 138 height 25
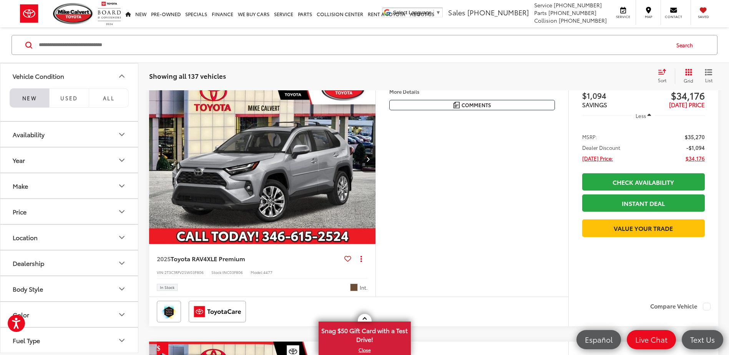
click at [29, 99] on li "NEW" at bounding box center [30, 97] width 40 height 19
click at [115, 164] on button "Year" at bounding box center [69, 160] width 138 height 25
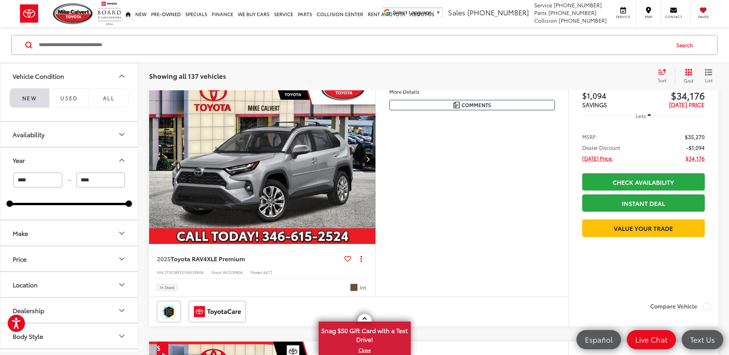
click at [116, 164] on button "Year" at bounding box center [69, 160] width 138 height 25
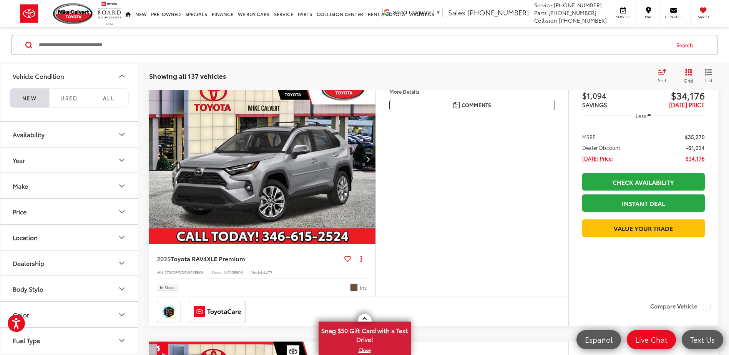
click at [119, 132] on icon "Availability" at bounding box center [121, 134] width 9 height 9
click at [113, 184] on button "Make" at bounding box center [69, 185] width 138 height 25
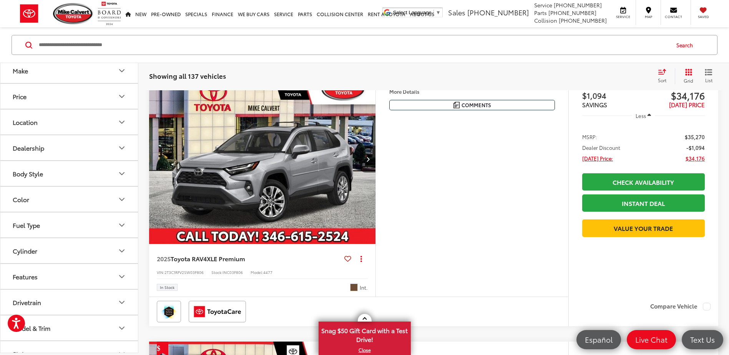
click at [121, 173] on icon "Body Style" at bounding box center [121, 173] width 9 height 9
click at [121, 173] on icon "Body Style" at bounding box center [121, 173] width 5 height 2
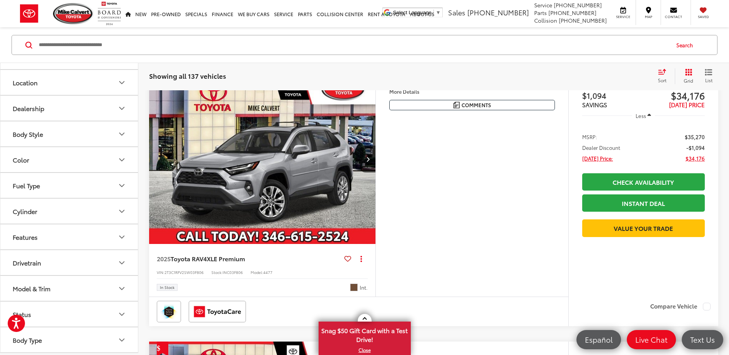
click at [121, 285] on icon "Model & Trim" at bounding box center [121, 288] width 9 height 9
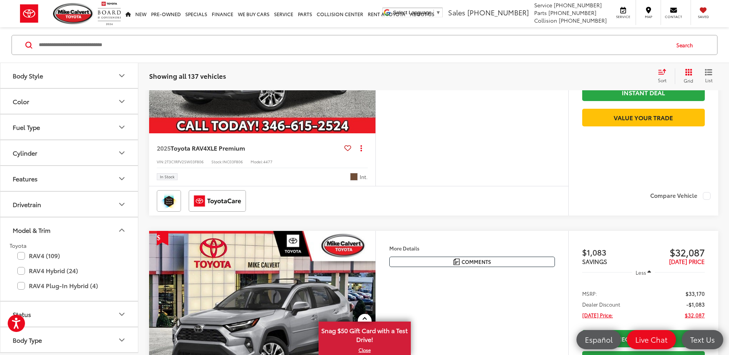
scroll to position [499, 0]
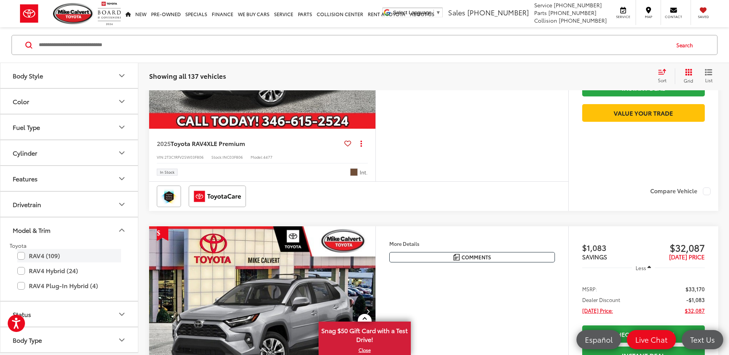
click at [43, 255] on label "RAV4 (109)" at bounding box center [69, 255] width 104 height 13
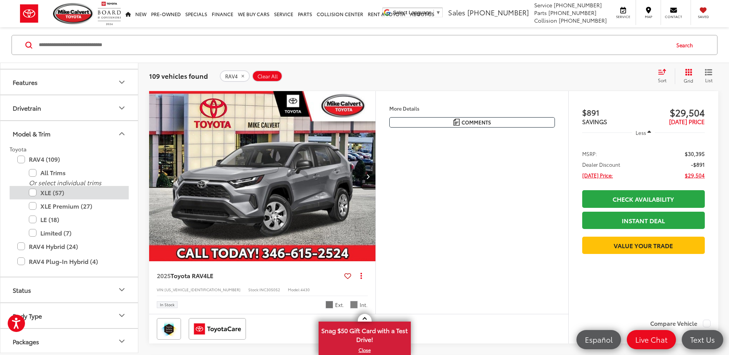
scroll to position [311, 0]
click at [52, 191] on label "XLE (57)" at bounding box center [75, 190] width 92 height 13
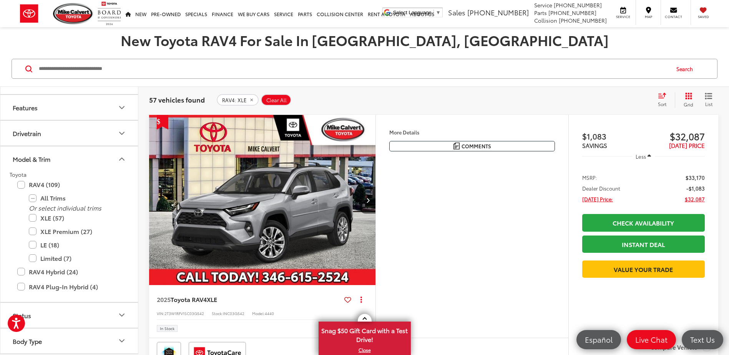
scroll to position [77, 0]
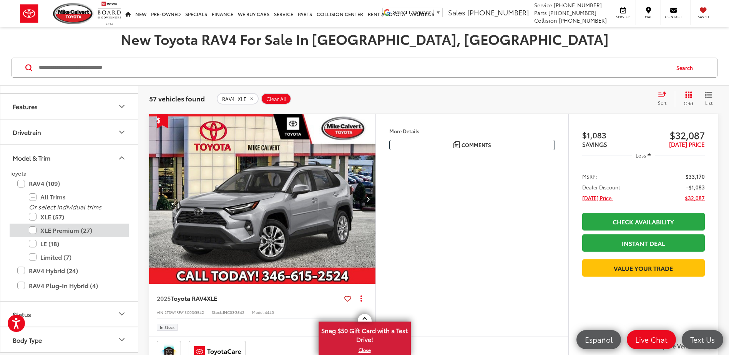
click at [57, 232] on label "XLE Premium (27)" at bounding box center [75, 230] width 92 height 13
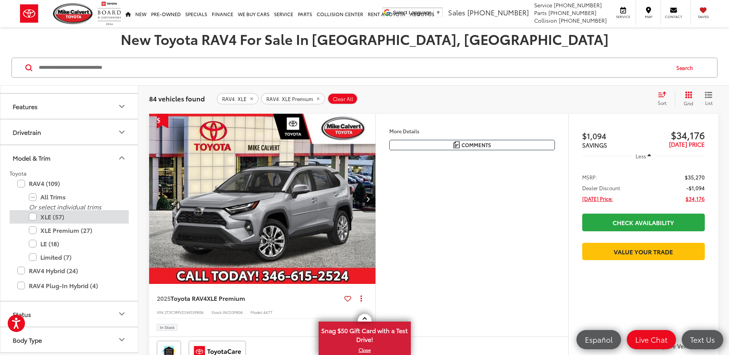
click at [51, 219] on label "XLE (57)" at bounding box center [75, 216] width 92 height 13
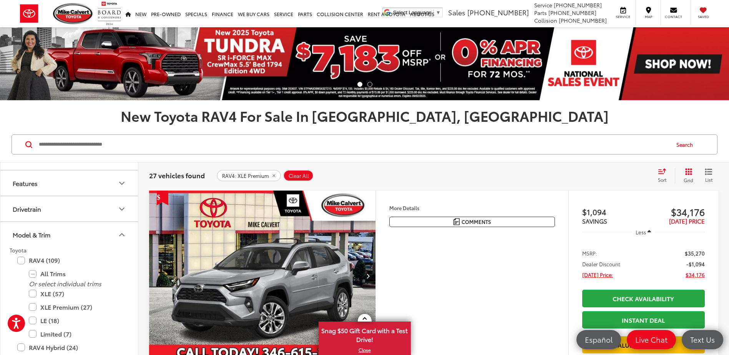
scroll to position [77, 0]
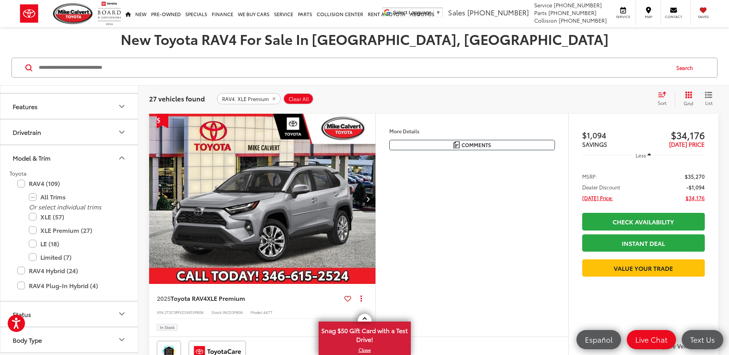
click at [260, 217] on img "2025 Toyota RAV4 XLE Premium 0" at bounding box center [262, 199] width 227 height 171
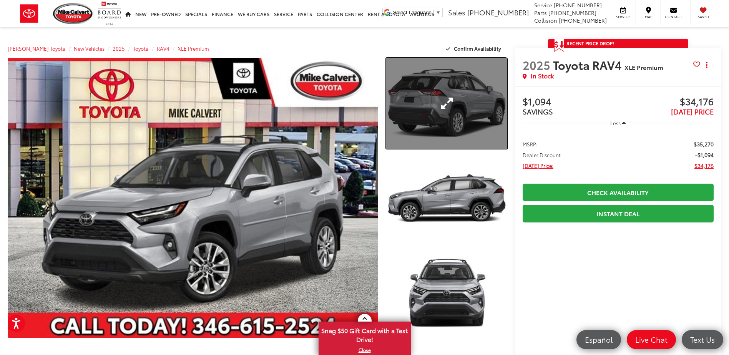
click at [453, 109] on link "Expand Photo 1" at bounding box center [446, 103] width 121 height 91
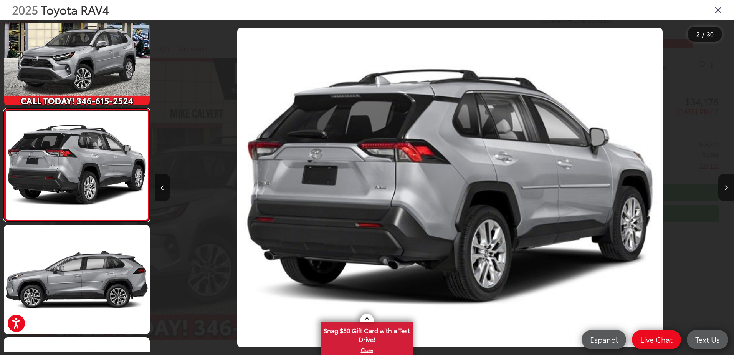
scroll to position [0, 579]
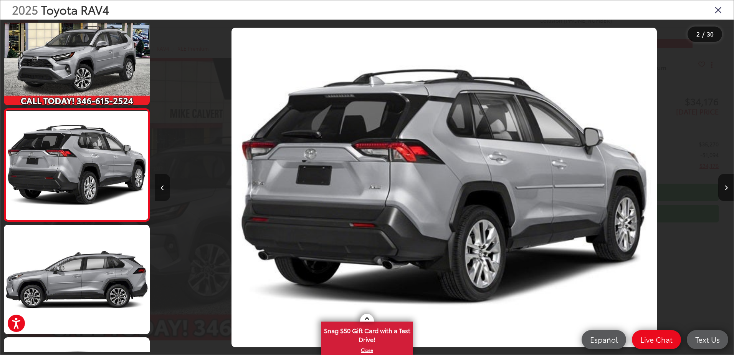
click at [164, 189] on icon "Previous image" at bounding box center [162, 187] width 3 height 5
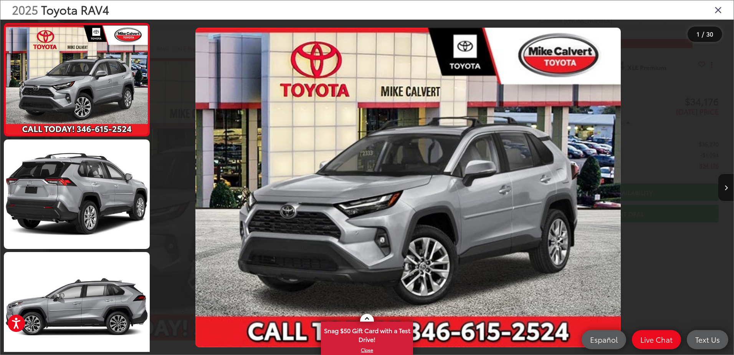
scroll to position [0, 0]
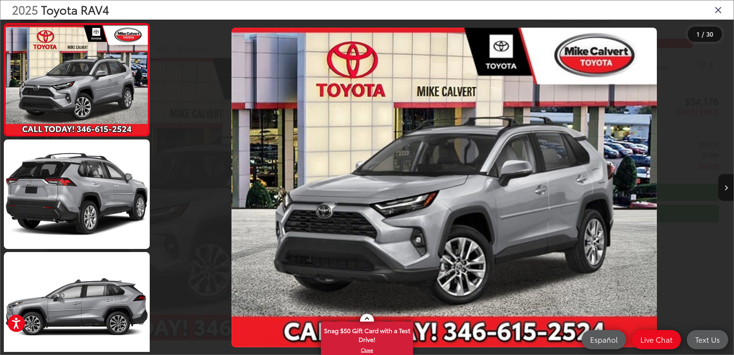
click at [164, 189] on div at bounding box center [227, 188] width 145 height 336
click at [724, 187] on button "Next image" at bounding box center [726, 187] width 15 height 27
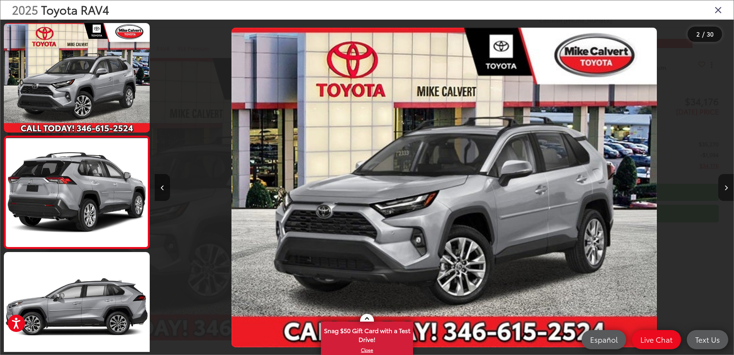
scroll to position [27, 0]
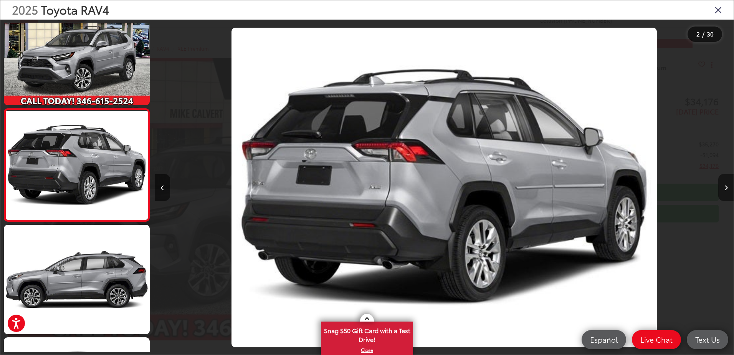
click at [724, 187] on button "Next image" at bounding box center [726, 187] width 15 height 27
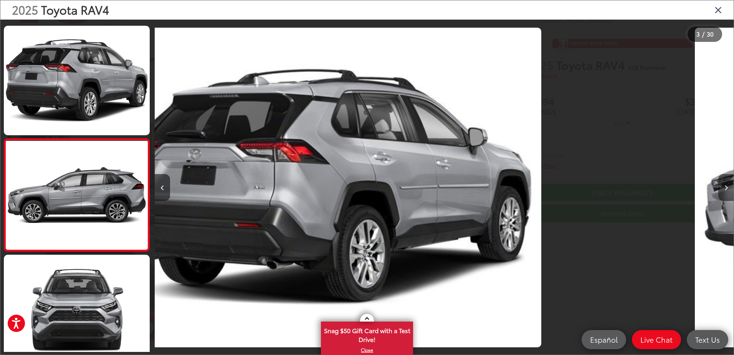
scroll to position [140, 0]
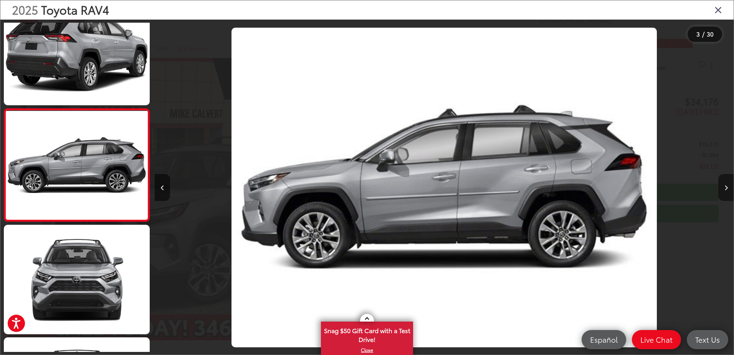
click at [724, 187] on button "Next image" at bounding box center [726, 187] width 15 height 27
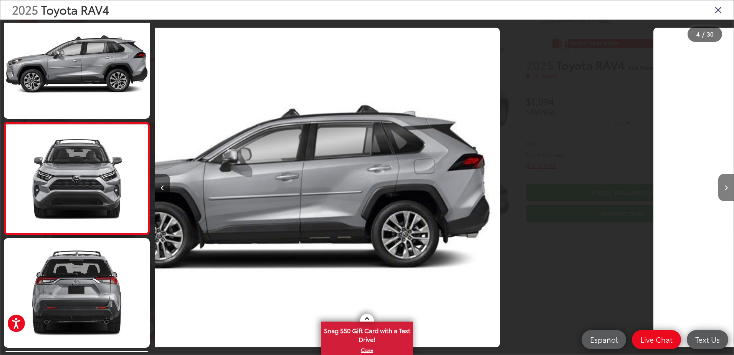
scroll to position [252, 0]
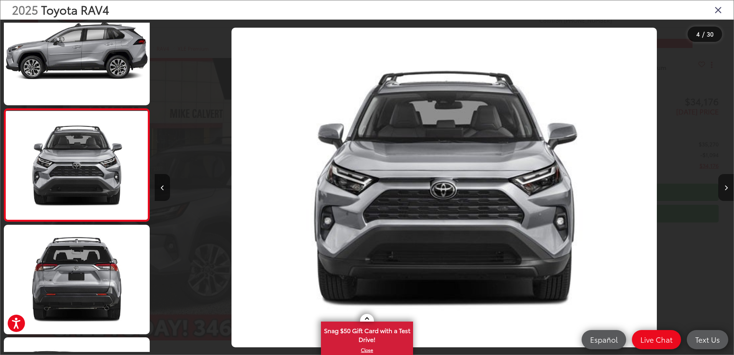
click at [724, 187] on button "Next image" at bounding box center [726, 187] width 15 height 27
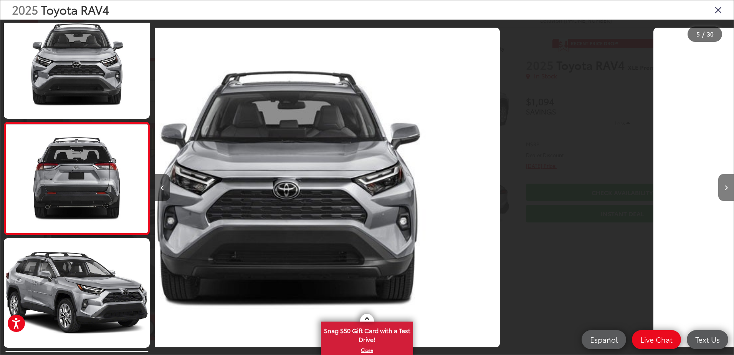
scroll to position [365, 0]
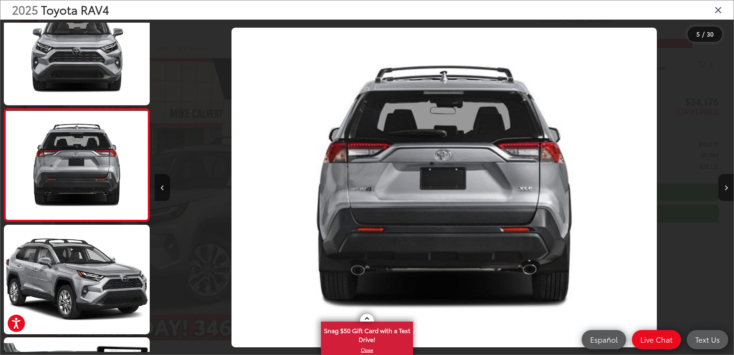
click at [724, 187] on button "Next image" at bounding box center [726, 187] width 15 height 27
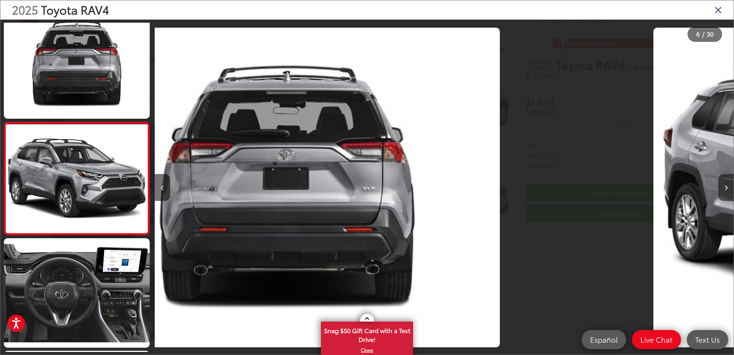
scroll to position [477, 0]
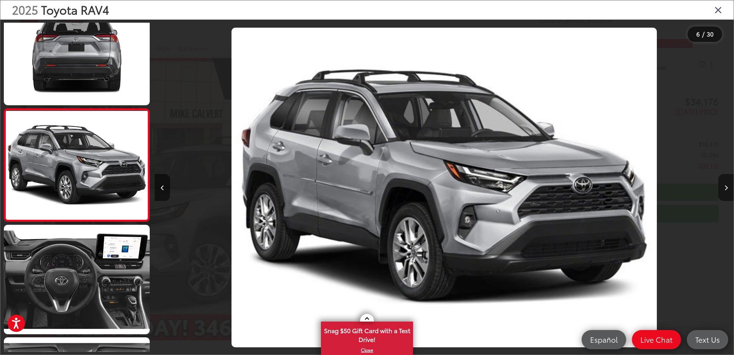
click at [724, 187] on button "Next image" at bounding box center [726, 187] width 15 height 27
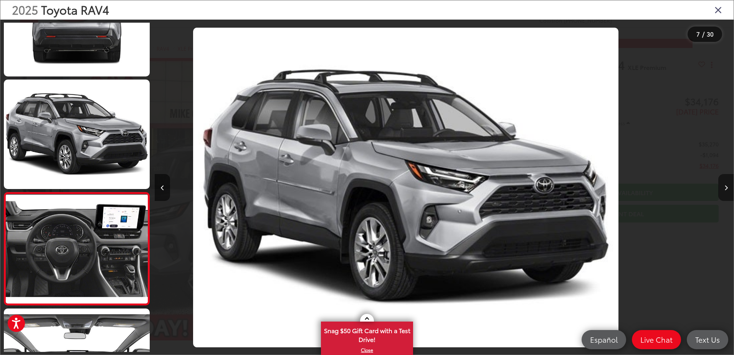
scroll to position [0, 0]
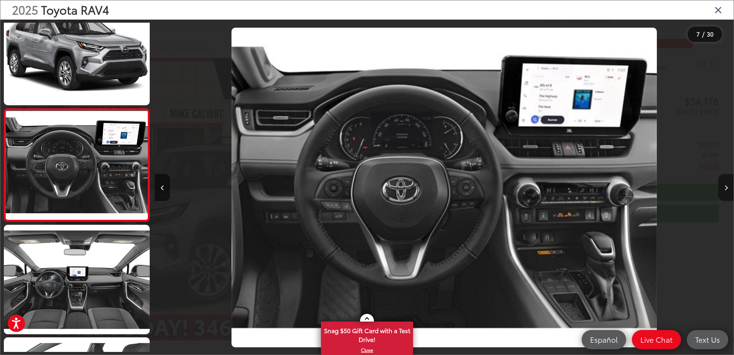
click at [725, 187] on icon "Next image" at bounding box center [726, 187] width 3 height 5
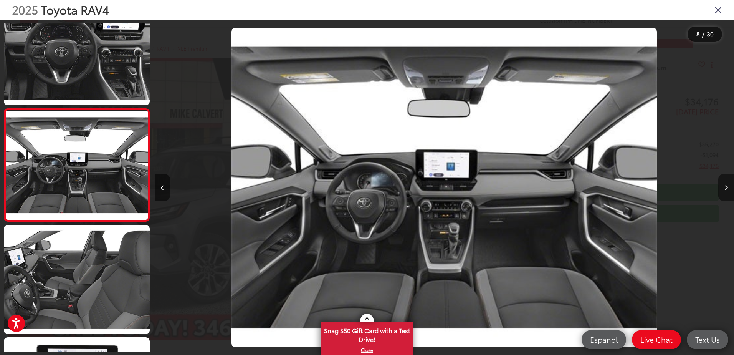
click at [725, 187] on icon "Next image" at bounding box center [726, 187] width 3 height 5
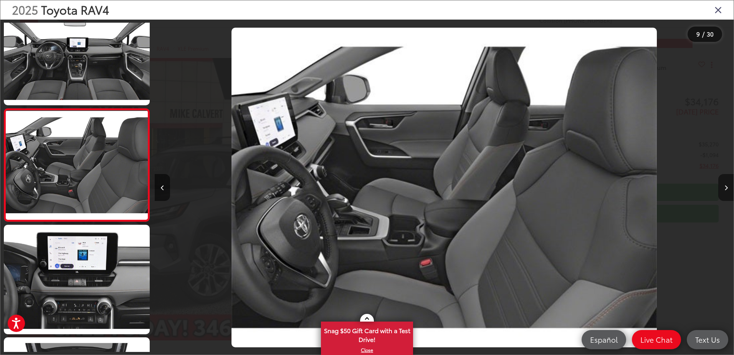
click at [725, 187] on icon "Next image" at bounding box center [726, 187] width 3 height 5
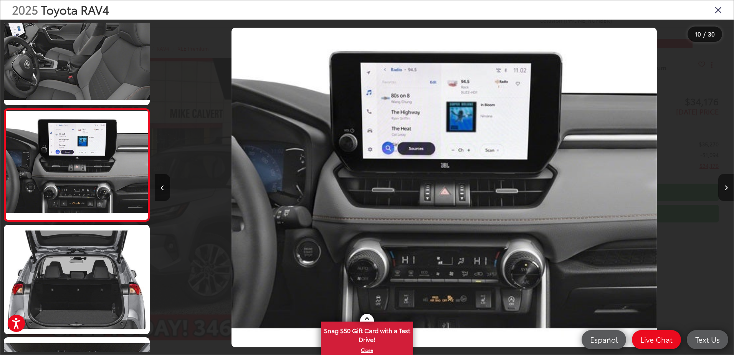
click at [725, 187] on icon "Next image" at bounding box center [726, 187] width 3 height 5
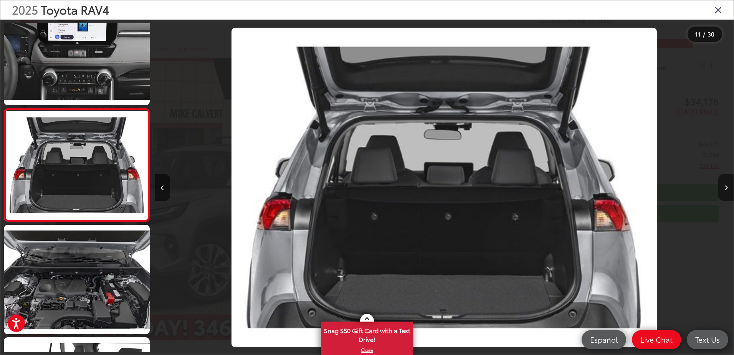
click at [725, 187] on icon "Next image" at bounding box center [726, 187] width 3 height 5
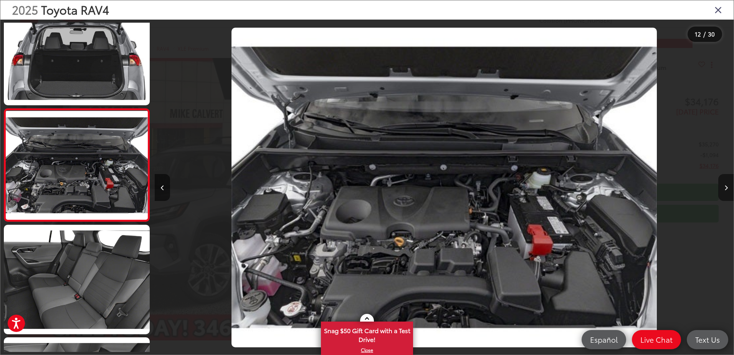
click at [725, 187] on icon "Next image" at bounding box center [726, 187] width 3 height 5
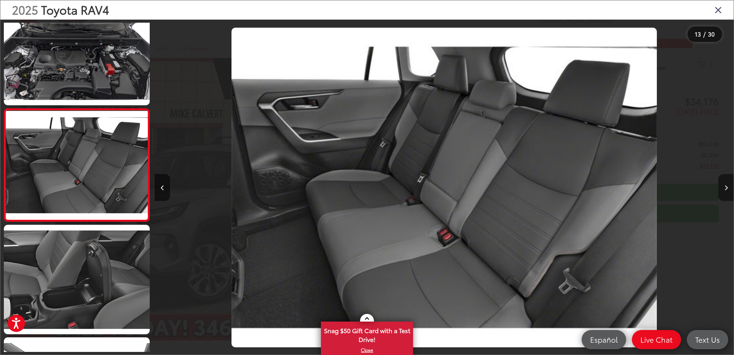
click at [725, 187] on icon "Next image" at bounding box center [726, 187] width 3 height 5
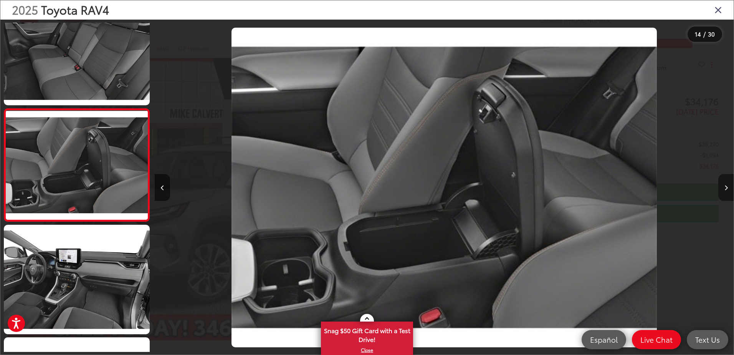
click at [725, 187] on icon "Next image" at bounding box center [726, 187] width 3 height 5
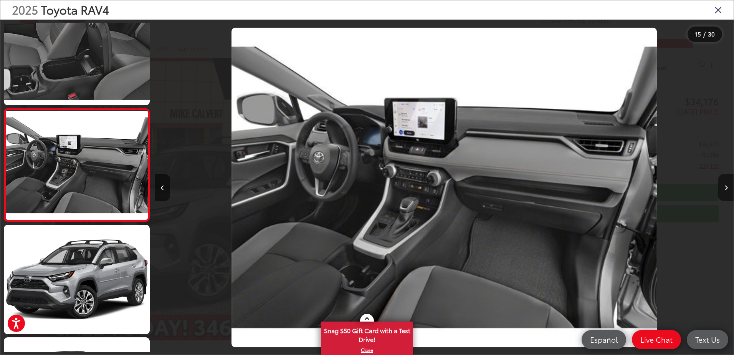
click at [725, 188] on icon "Next image" at bounding box center [726, 187] width 3 height 5
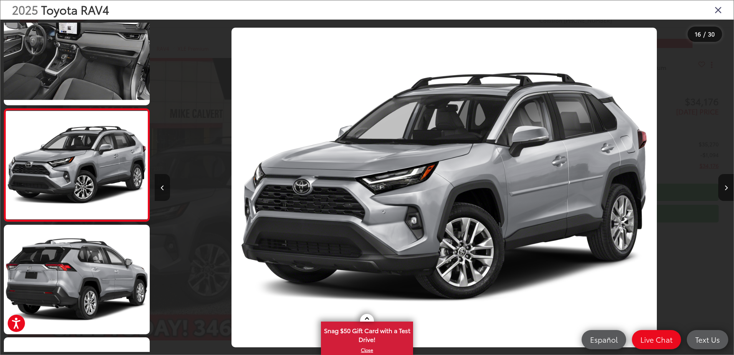
click at [158, 193] on button "Previous image" at bounding box center [162, 187] width 15 height 27
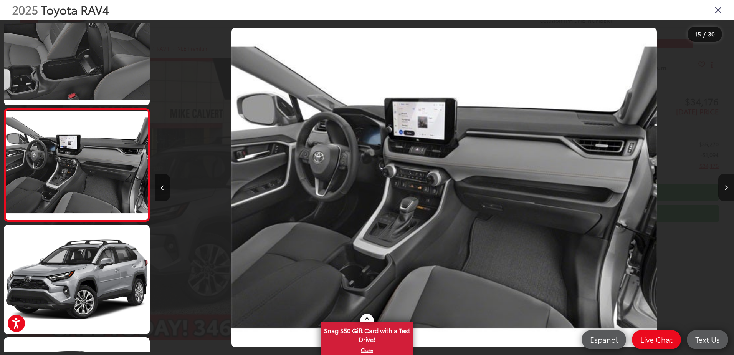
click at [725, 189] on icon "Next image" at bounding box center [726, 187] width 3 height 5
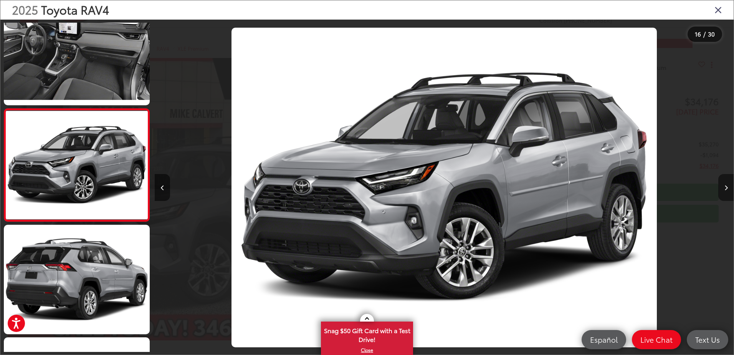
click at [725, 189] on icon "Next image" at bounding box center [726, 187] width 3 height 5
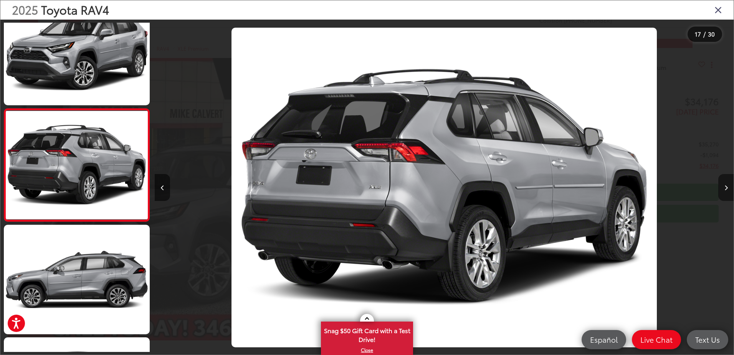
click at [725, 189] on icon "Next image" at bounding box center [726, 187] width 3 height 5
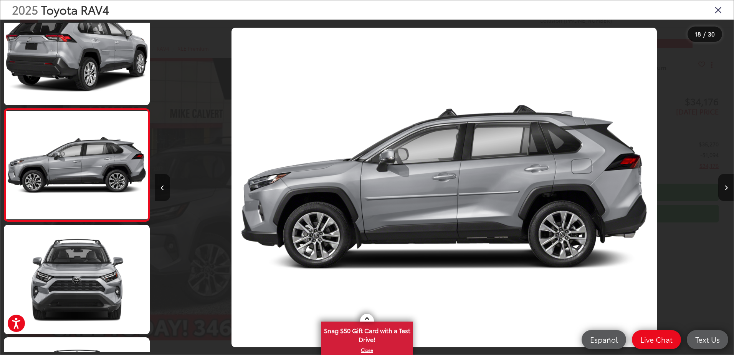
click at [718, 8] on icon "Close gallery" at bounding box center [719, 10] width 8 height 10
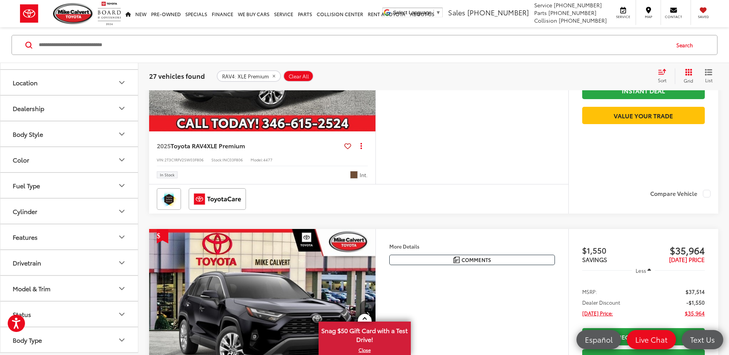
scroll to position [230, 0]
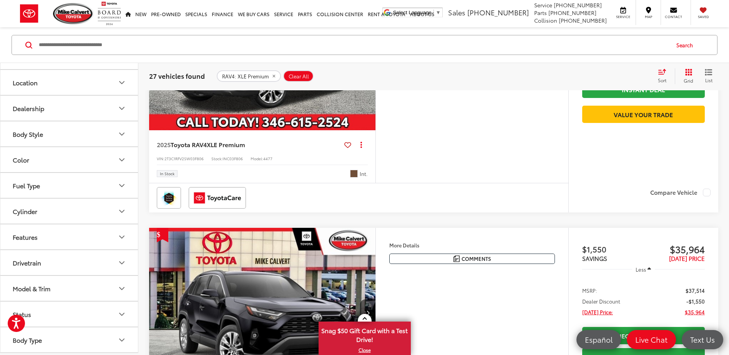
click at [92, 294] on button "Model & Trim" at bounding box center [69, 288] width 138 height 25
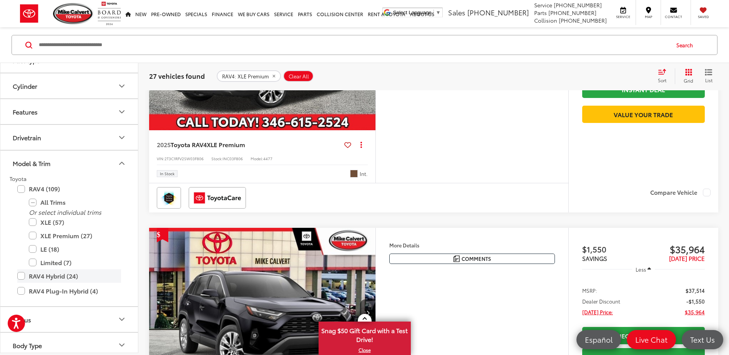
scroll to position [253, 0]
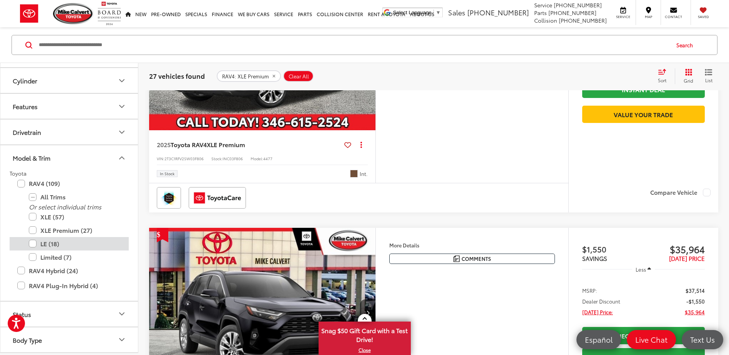
click at [64, 248] on label "LE (18)" at bounding box center [75, 243] width 92 height 13
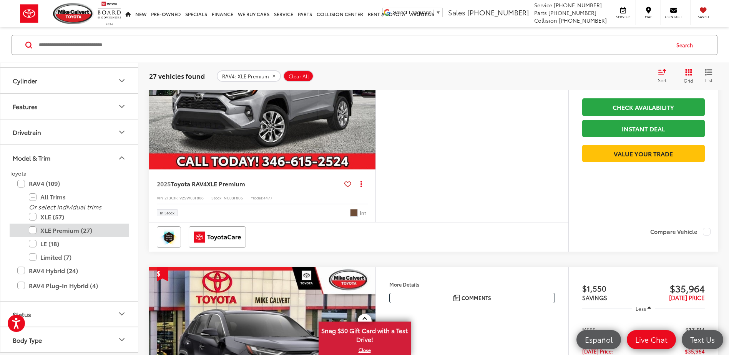
scroll to position [99, 0]
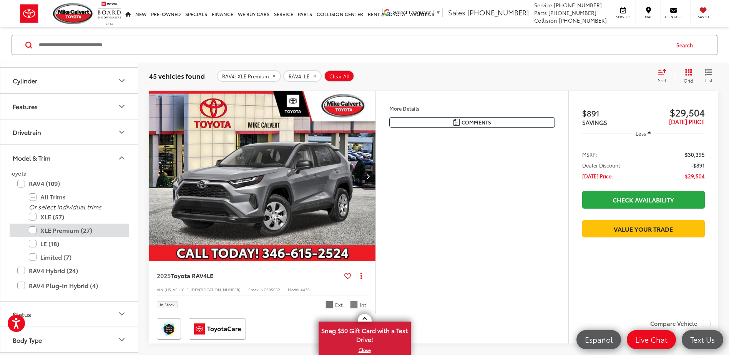
click at [32, 231] on label "XLE Premium (27)" at bounding box center [75, 230] width 92 height 13
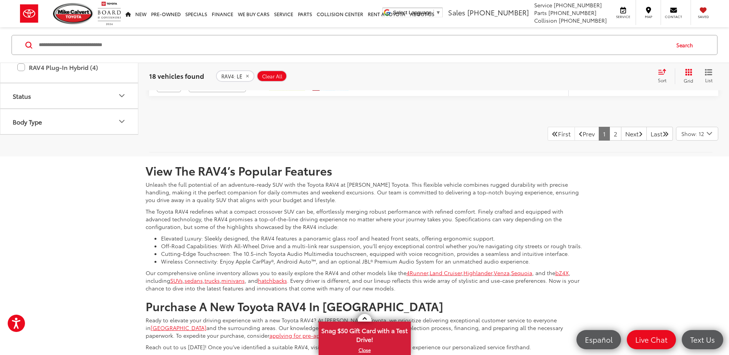
scroll to position [3288, 0]
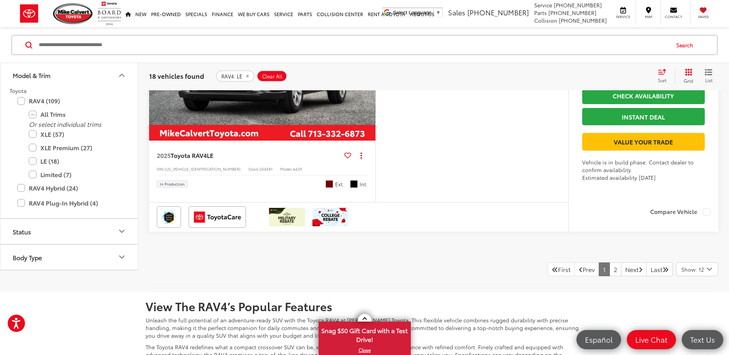
click at [242, 141] on img "2025 Toyota RAV4 LE 0" at bounding box center [262, 56] width 227 height 171
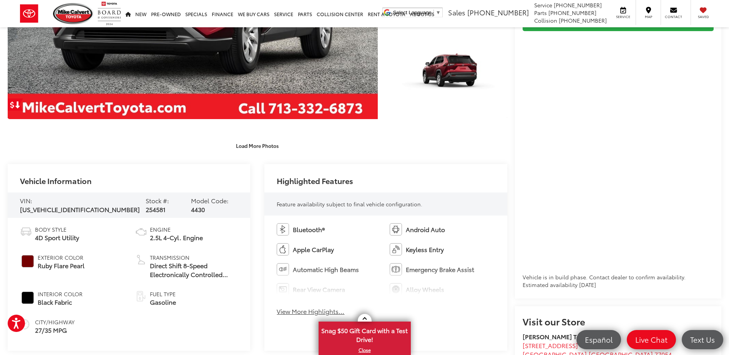
scroll to position [269, 0]
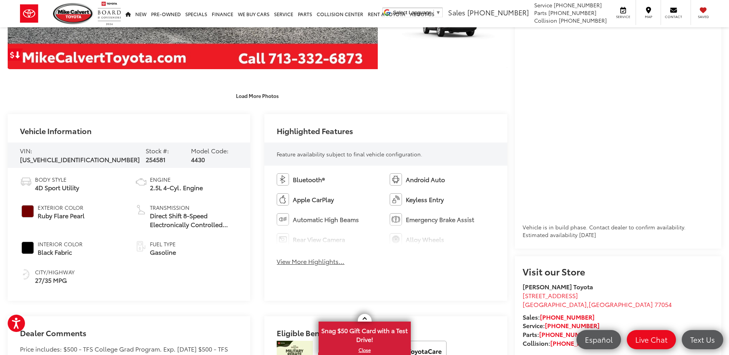
click at [303, 264] on button "View More Highlights..." at bounding box center [311, 261] width 68 height 9
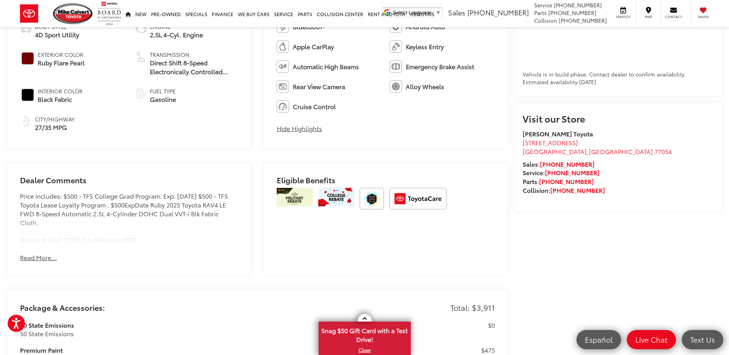
scroll to position [423, 0]
click at [51, 256] on button "Read More..." at bounding box center [38, 256] width 37 height 9
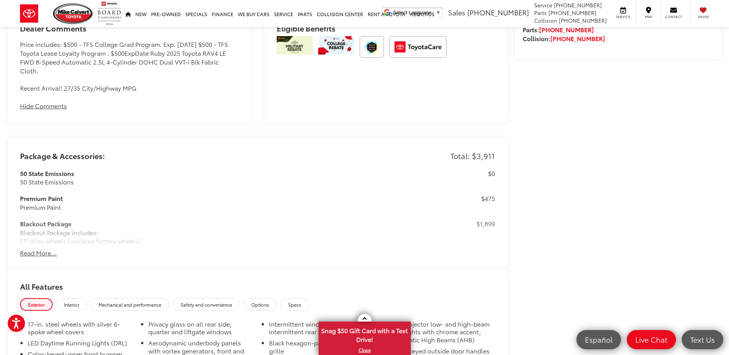
scroll to position [576, 0]
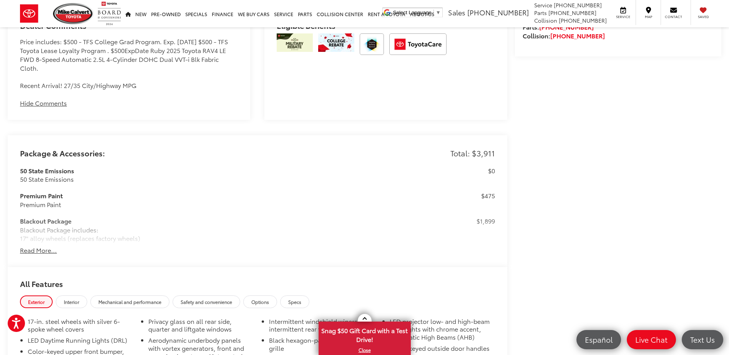
click at [55, 248] on button "Read More..." at bounding box center [38, 250] width 37 height 9
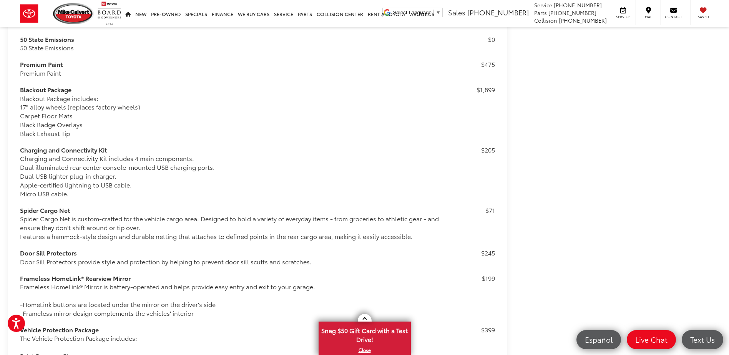
scroll to position [625, 0]
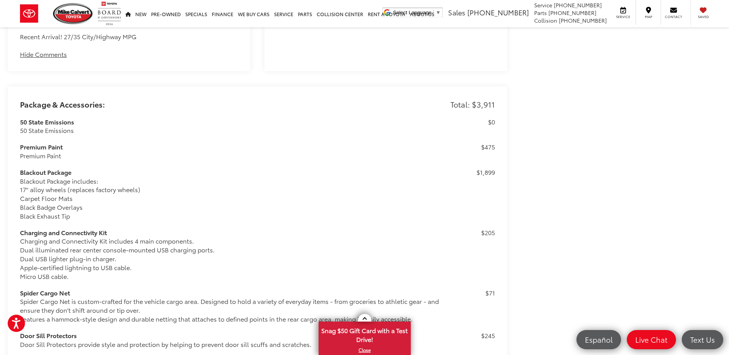
drag, startPoint x: 496, startPoint y: 142, endPoint x: 25, endPoint y: 154, distance: 471.1
drag, startPoint x: 25, startPoint y: 154, endPoint x: 20, endPoint y: 171, distance: 16.9
click at [20, 171] on h3 "Blackout Package" at bounding box center [238, 172] width 436 height 9
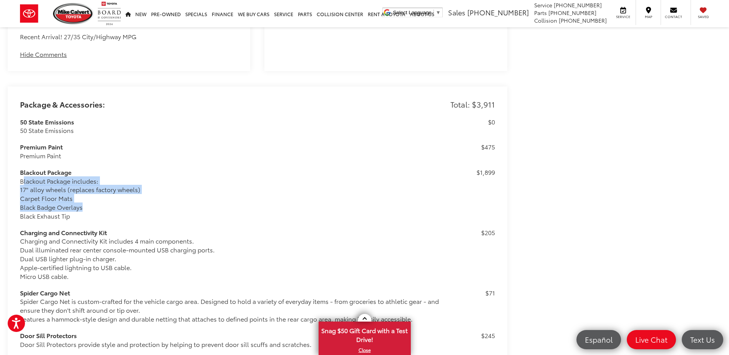
drag, startPoint x: 20, startPoint y: 177, endPoint x: 101, endPoint y: 206, distance: 85.3
click at [100, 206] on div "Blackout Package includes: 17" alloy wheels (replaces factory wheels) Carpet Fl…" at bounding box center [238, 199] width 436 height 44
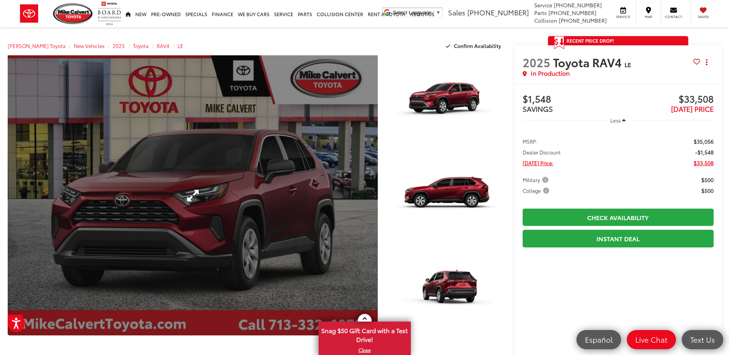
scroll to position [0, 0]
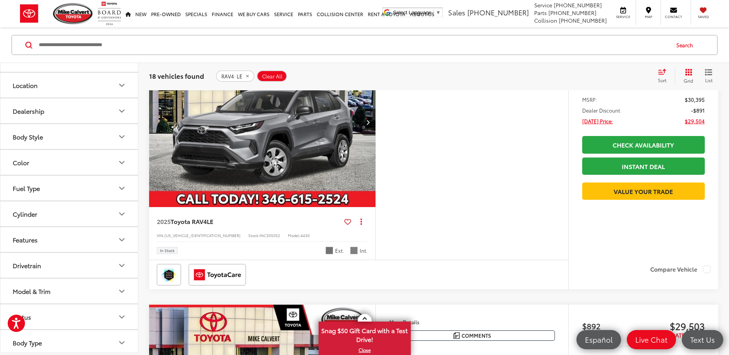
scroll to position [122, 0]
click at [123, 183] on icon "Fuel Type" at bounding box center [121, 185] width 9 height 9
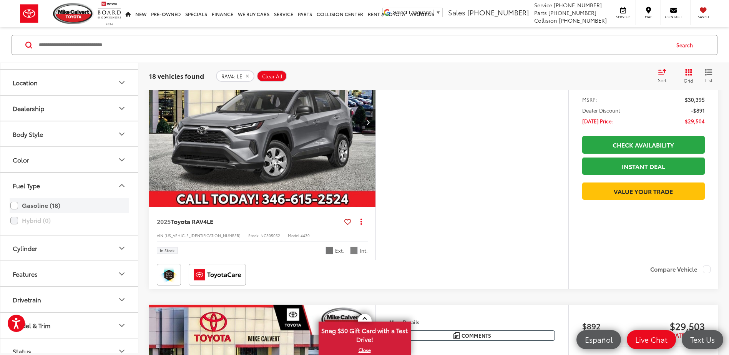
click at [50, 205] on label "Gasoline (18)" at bounding box center [69, 205] width 118 height 13
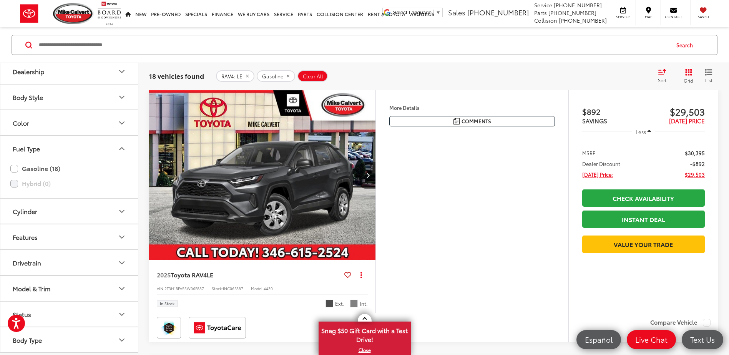
scroll to position [368, 0]
click at [118, 284] on icon "Model & Trim" at bounding box center [121, 288] width 9 height 9
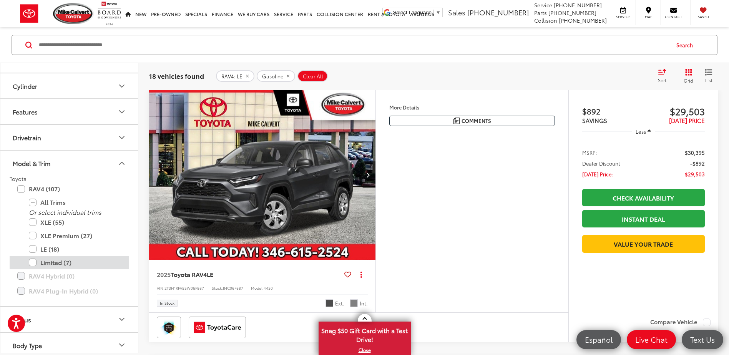
scroll to position [290, 0]
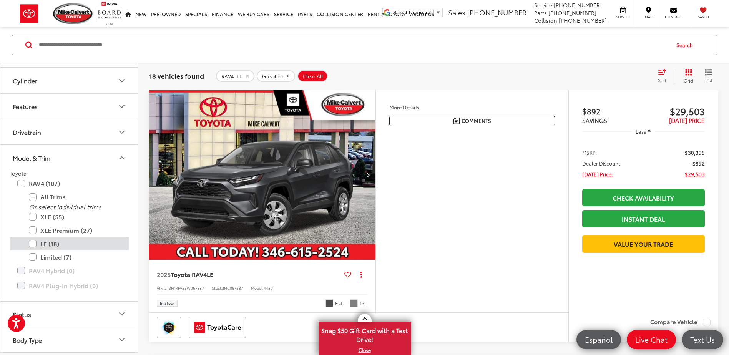
click at [33, 242] on label "LE (18)" at bounding box center [75, 243] width 92 height 13
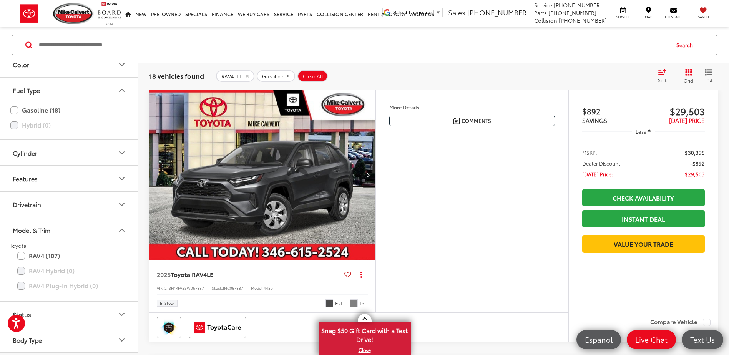
scroll to position [217, 0]
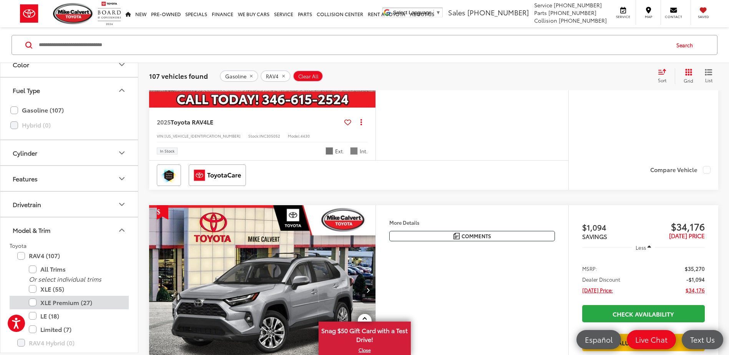
scroll to position [330, 0]
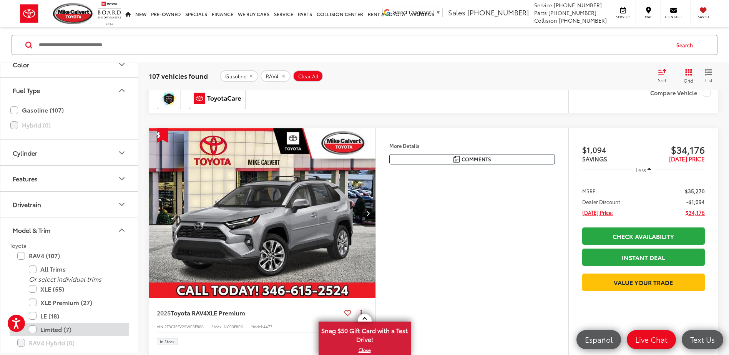
click at [33, 330] on label "Limited (7)" at bounding box center [75, 329] width 92 height 13
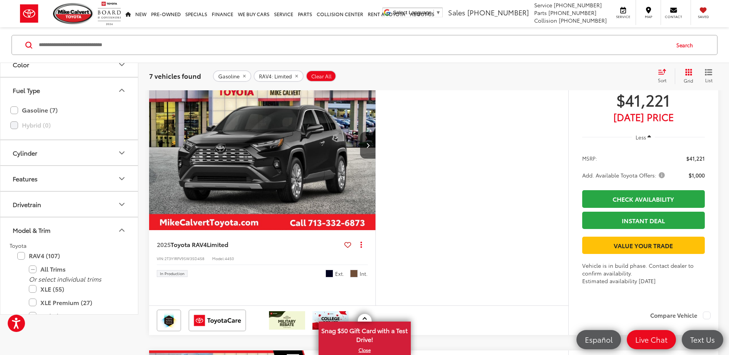
scroll to position [61, 0]
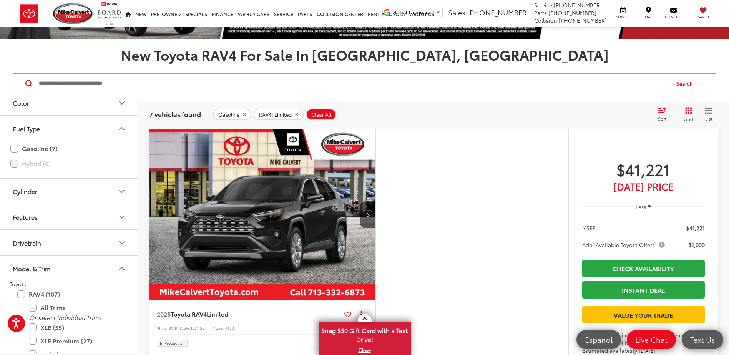
click at [264, 189] on img "2025 Toyota RAV4 Limited 0" at bounding box center [262, 214] width 227 height 171
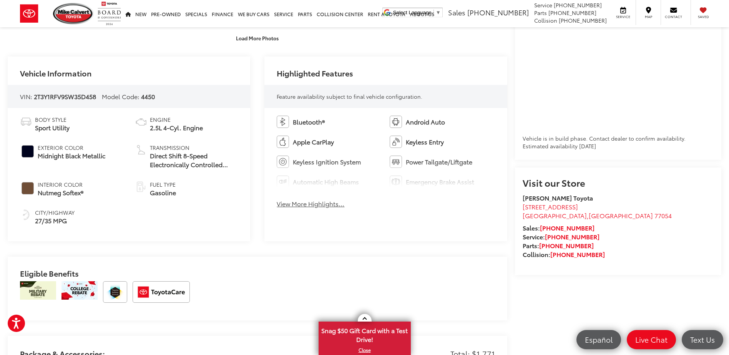
scroll to position [307, 0]
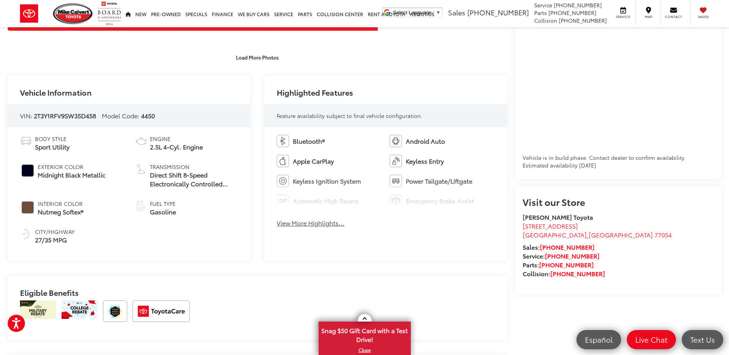
click at [308, 225] on button "View More Highlights..." at bounding box center [311, 223] width 68 height 9
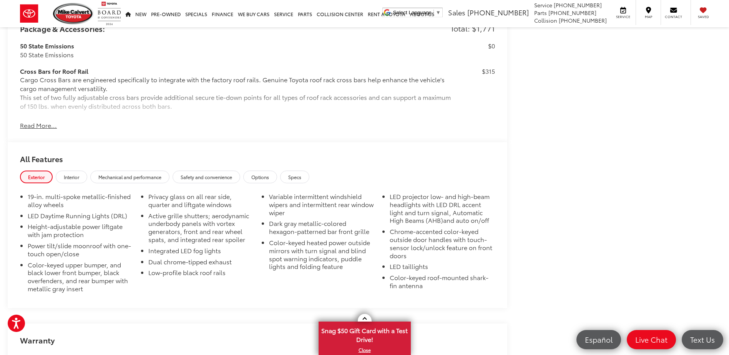
scroll to position [691, 0]
click at [40, 123] on button "Read More..." at bounding box center [38, 125] width 37 height 9
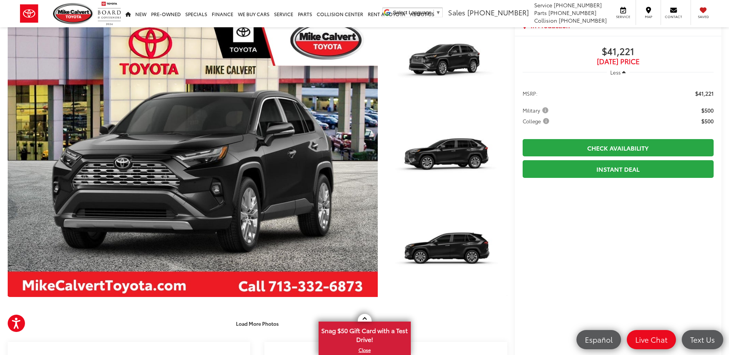
scroll to position [0, 0]
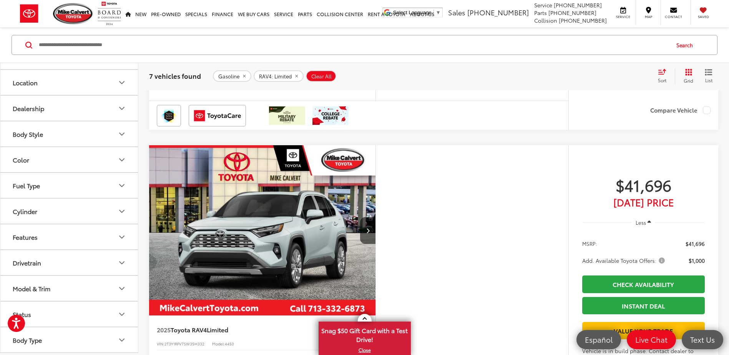
scroll to position [637, 0]
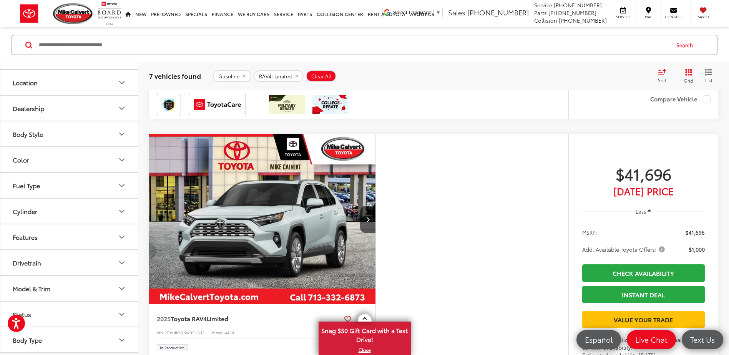
click at [125, 288] on icon "Model & Trim" at bounding box center [121, 288] width 9 height 9
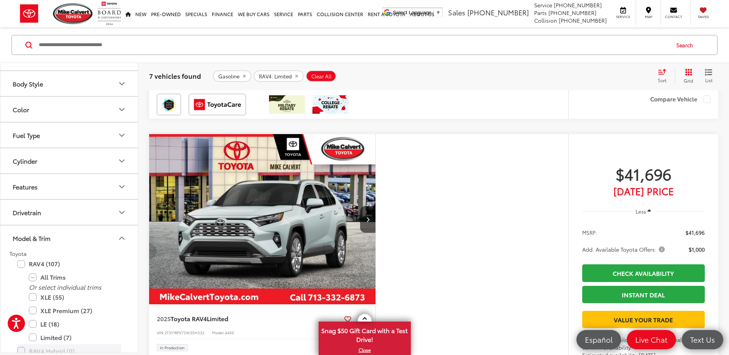
scroll to position [253, 0]
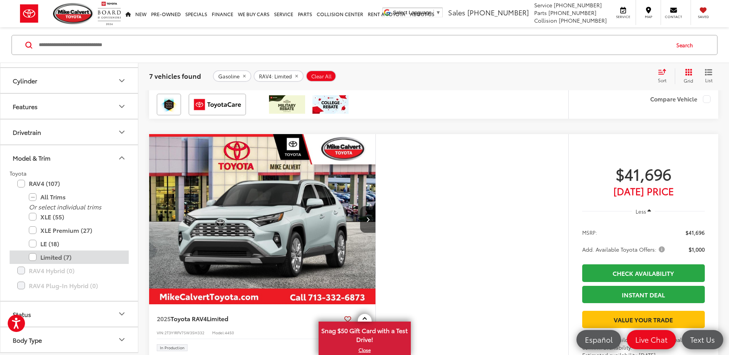
click at [33, 259] on label "Limited (7)" at bounding box center [75, 256] width 92 height 13
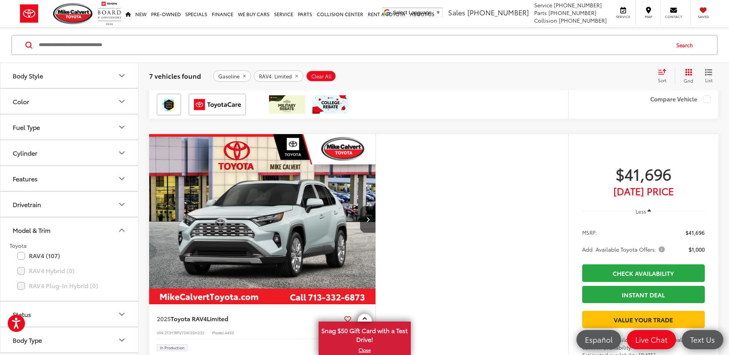
scroll to position [181, 0]
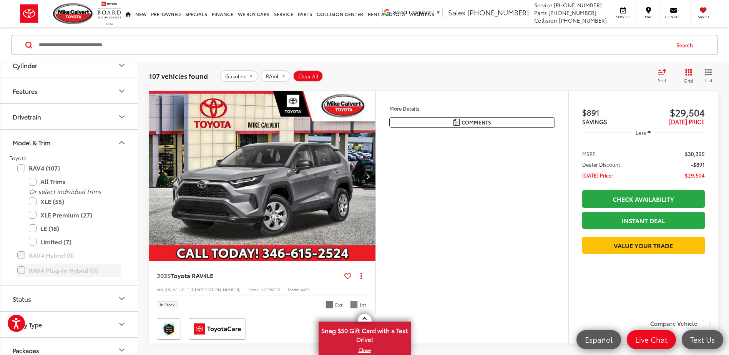
scroll to position [278, 0]
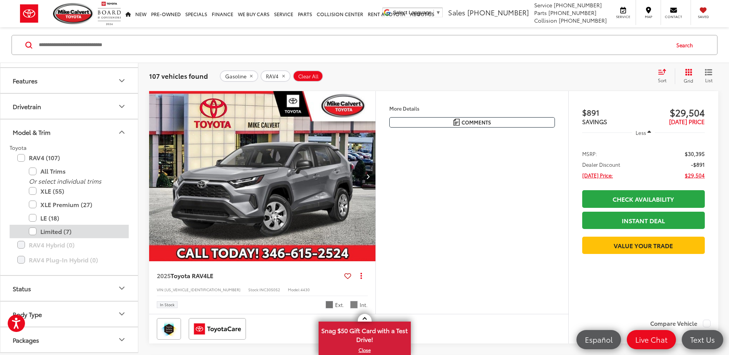
click at [76, 233] on label "Limited (7)" at bounding box center [75, 231] width 92 height 13
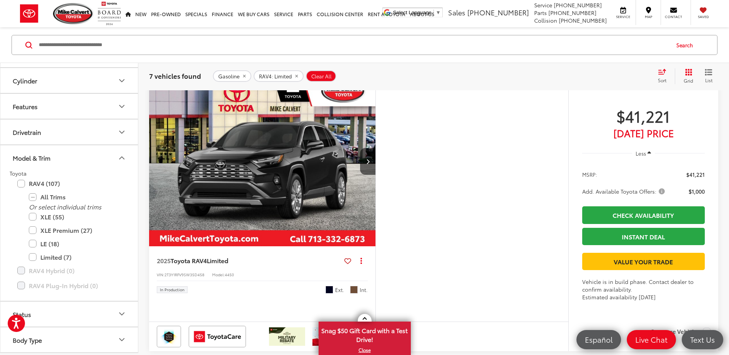
scroll to position [115, 0]
